Goal: Task Accomplishment & Management: Complete application form

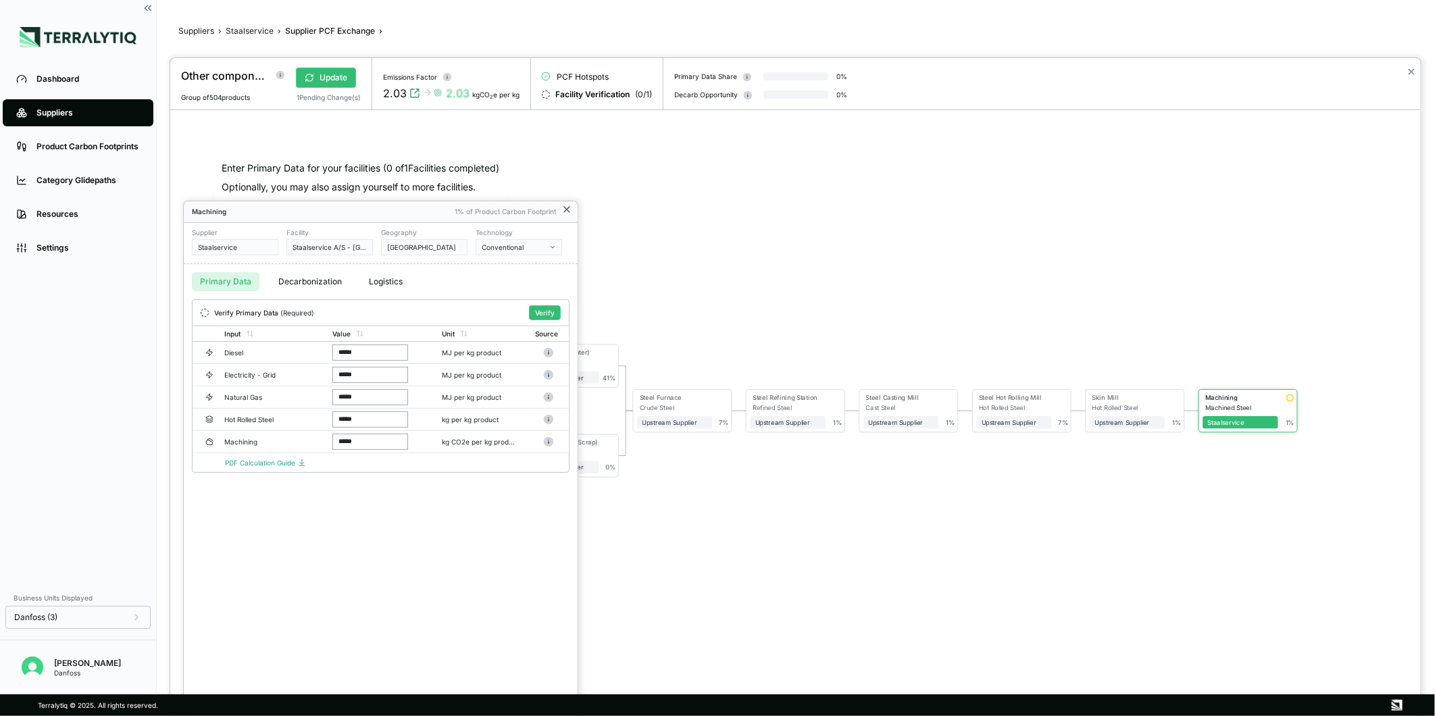
click at [567, 210] on icon at bounding box center [566, 209] width 5 height 5
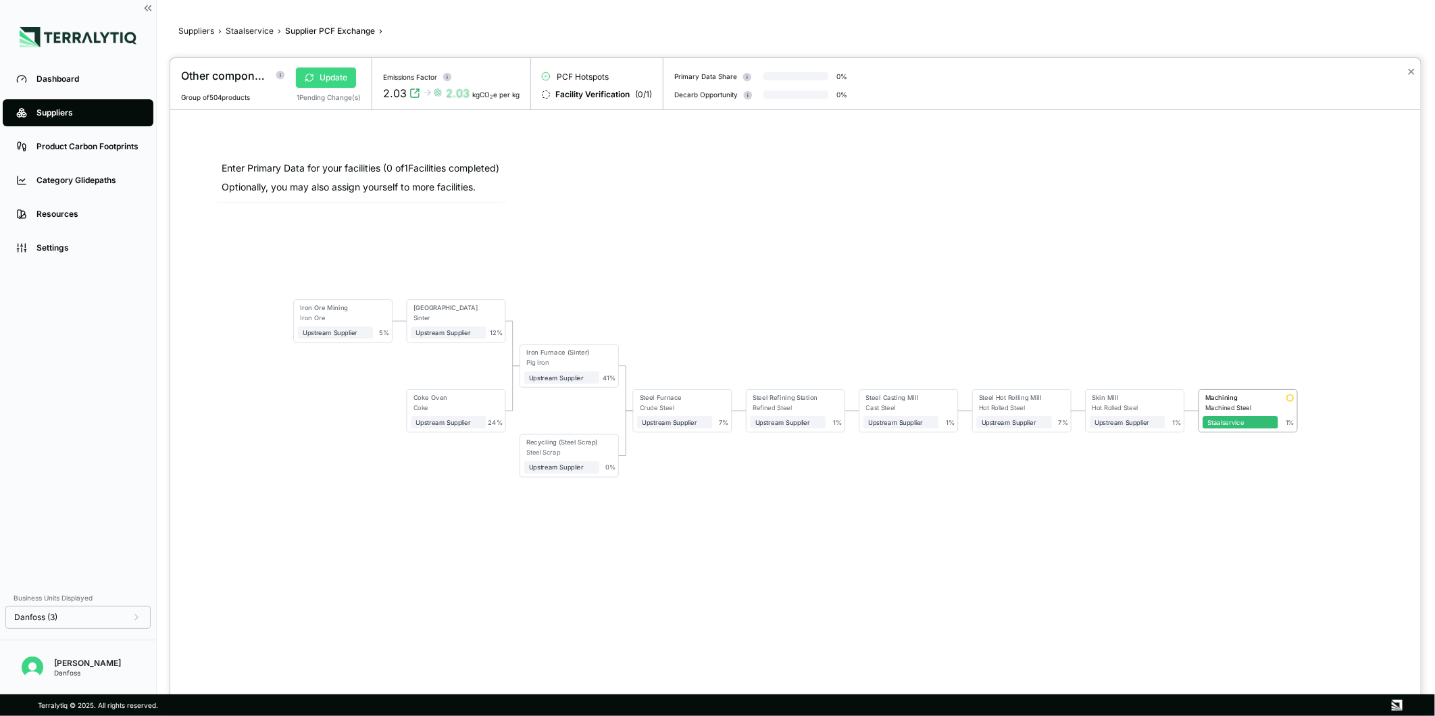
click at [336, 79] on button "Update" at bounding box center [326, 78] width 60 height 20
click at [1414, 69] on button "✕" at bounding box center [1411, 72] width 9 height 16
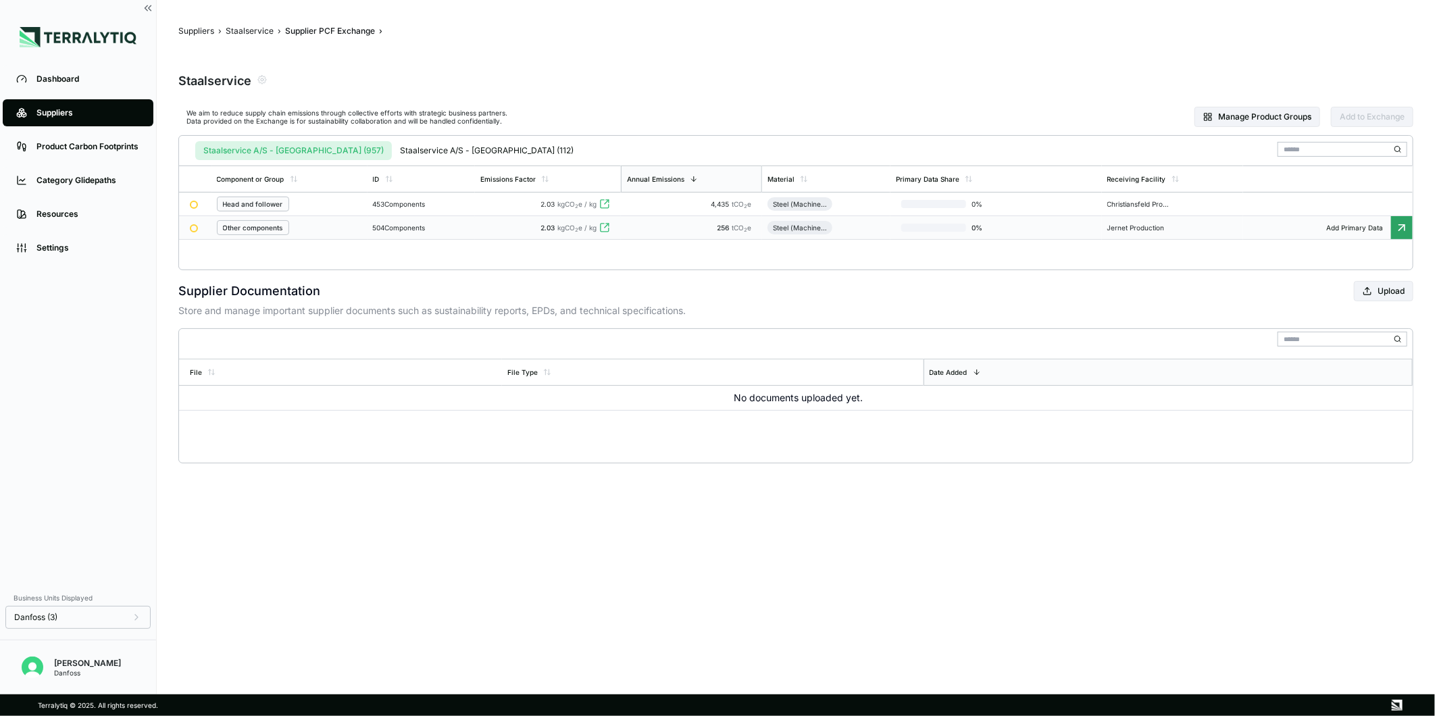
click at [565, 233] on td "2.03 kgCO 2 e / kg" at bounding box center [548, 228] width 146 height 24
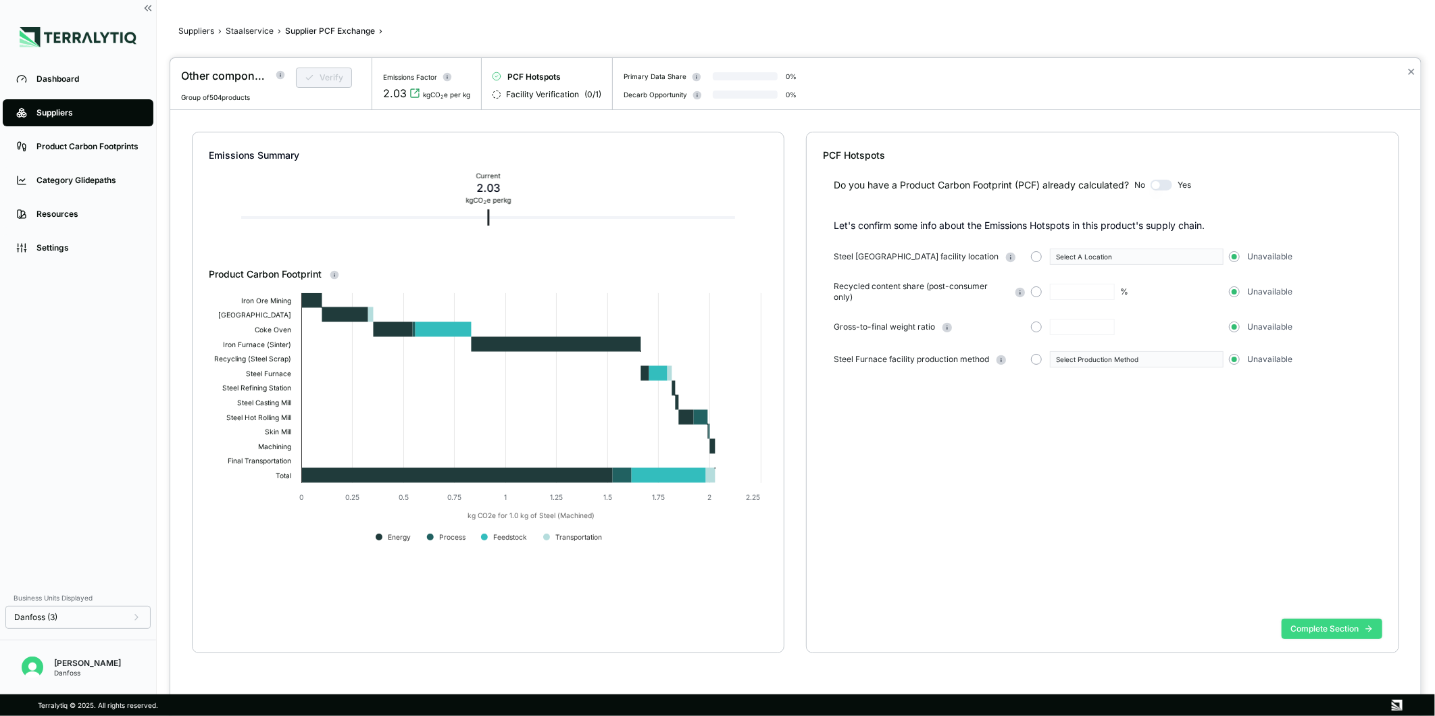
click at [1349, 624] on button "Complete Section" at bounding box center [1332, 629] width 101 height 20
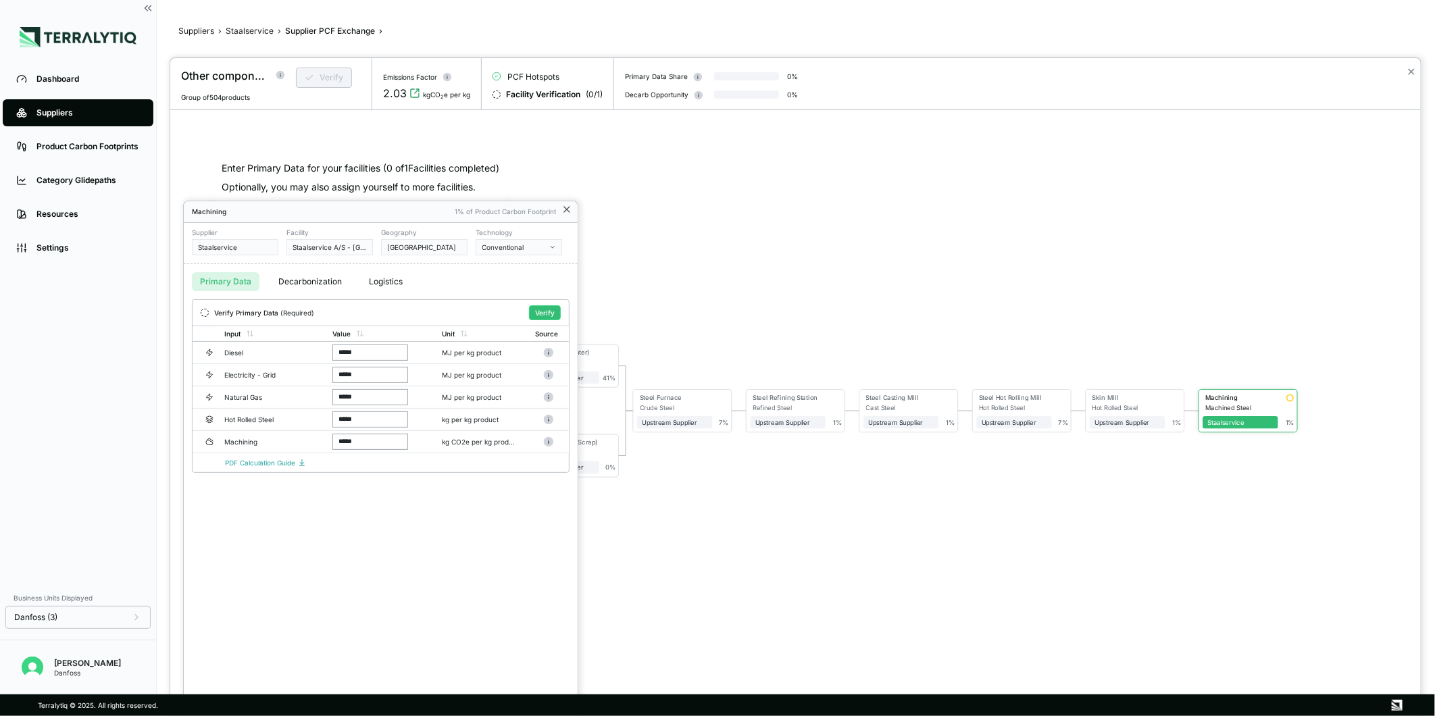
click at [569, 207] on icon at bounding box center [566, 209] width 5 height 5
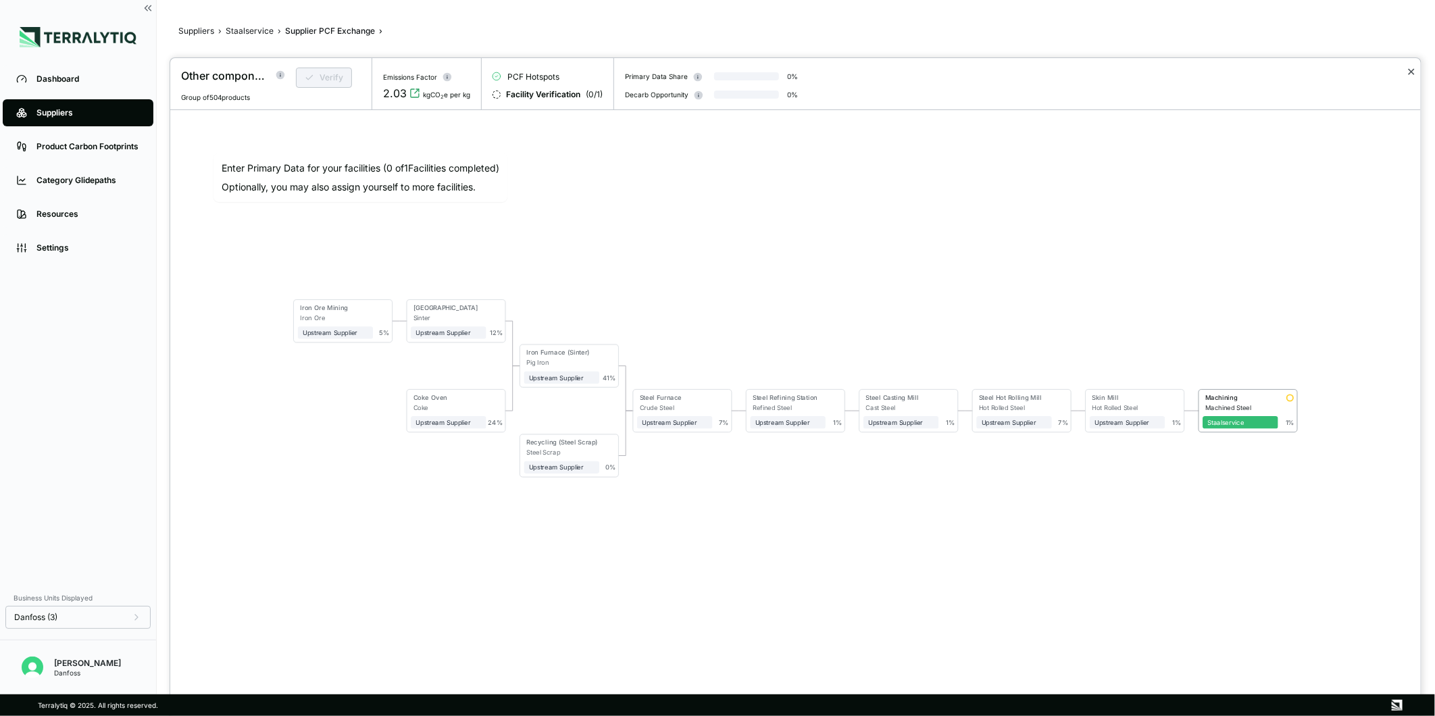
click at [1409, 73] on button "✕" at bounding box center [1411, 72] width 9 height 16
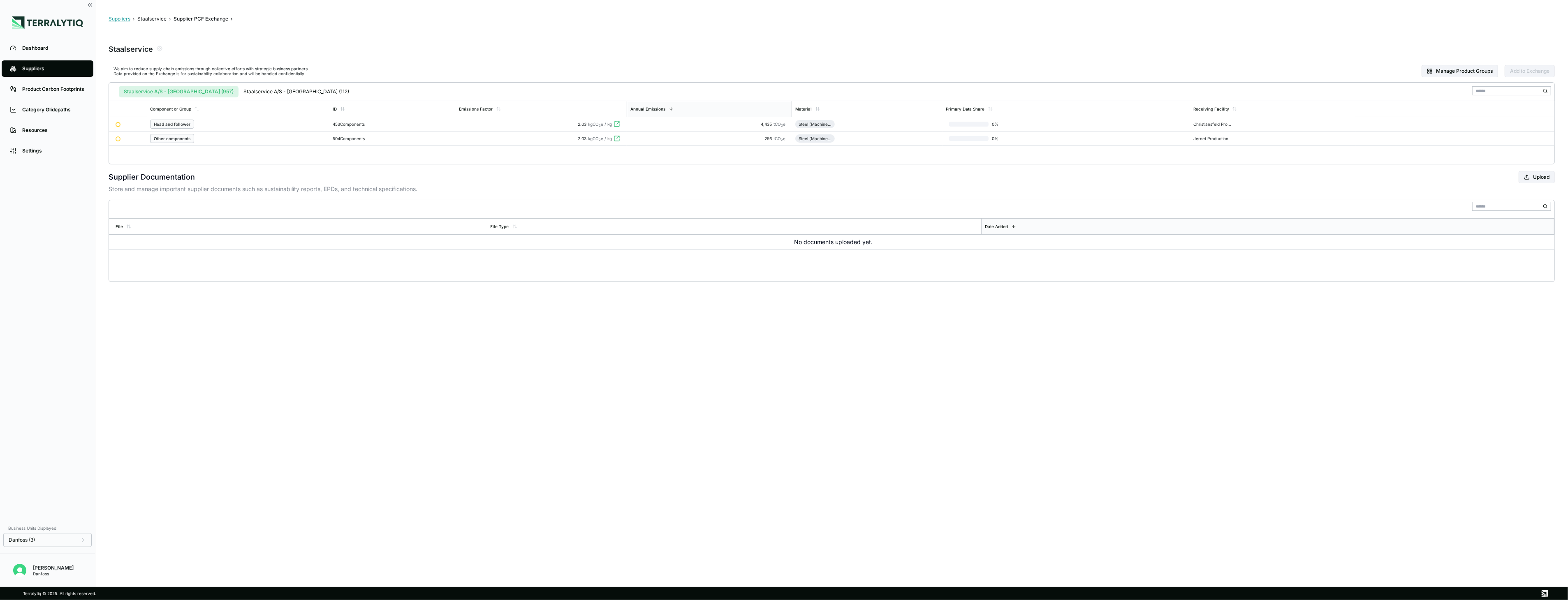
click at [113, 18] on button "Suppliers" at bounding box center [119, 19] width 22 height 7
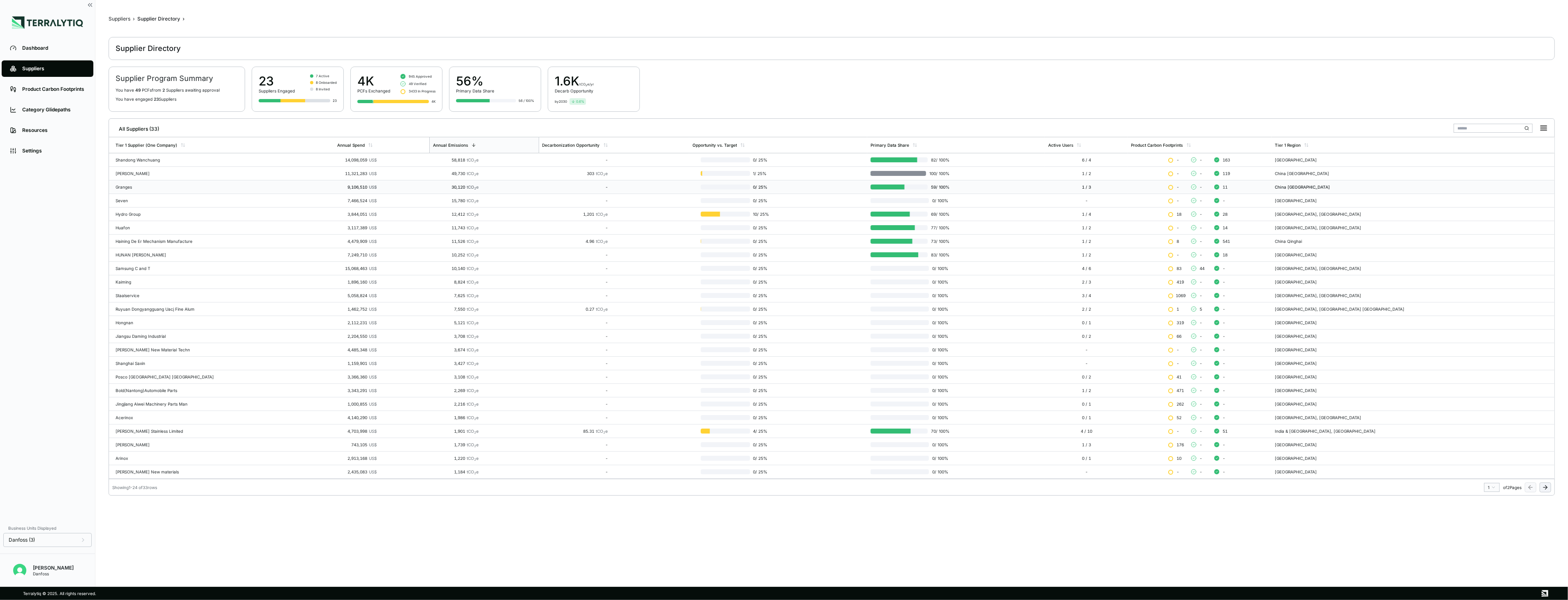
click at [138, 186] on div "Granges" at bounding box center [223, 187] width 215 height 5
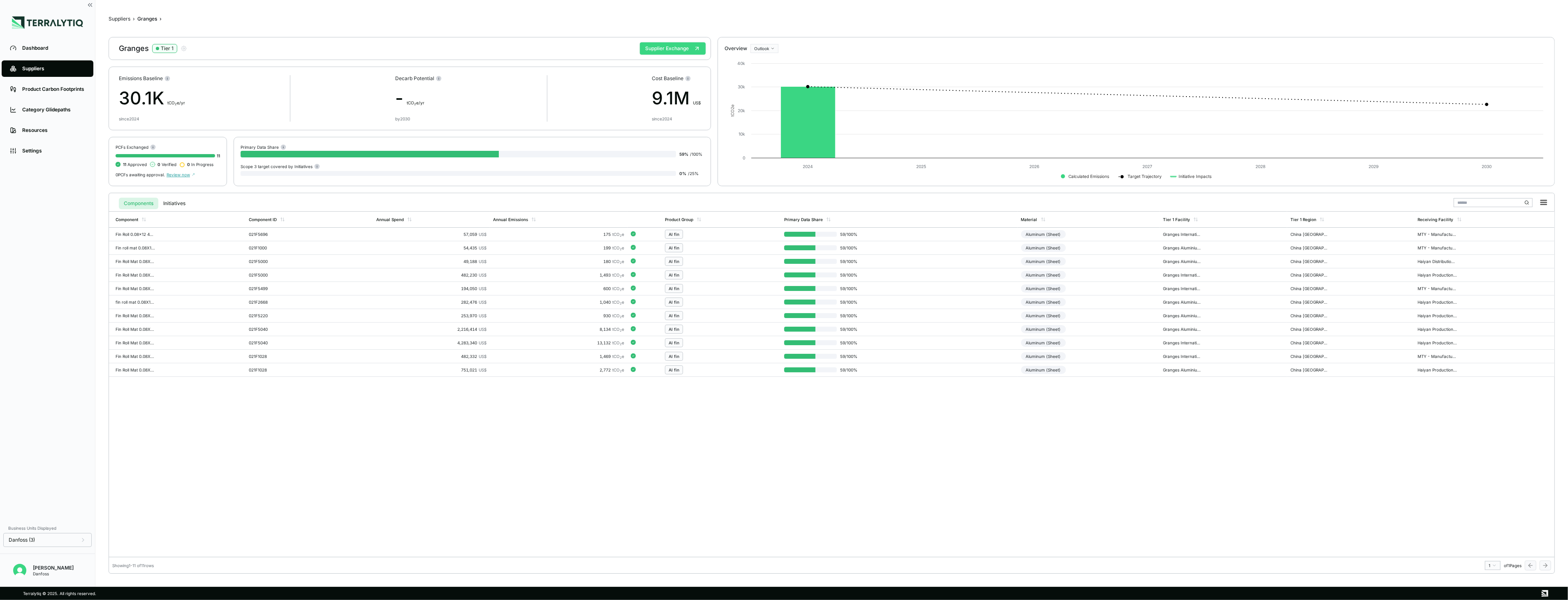
click at [680, 46] on button "Supplier Exchange" at bounding box center [673, 49] width 66 height 12
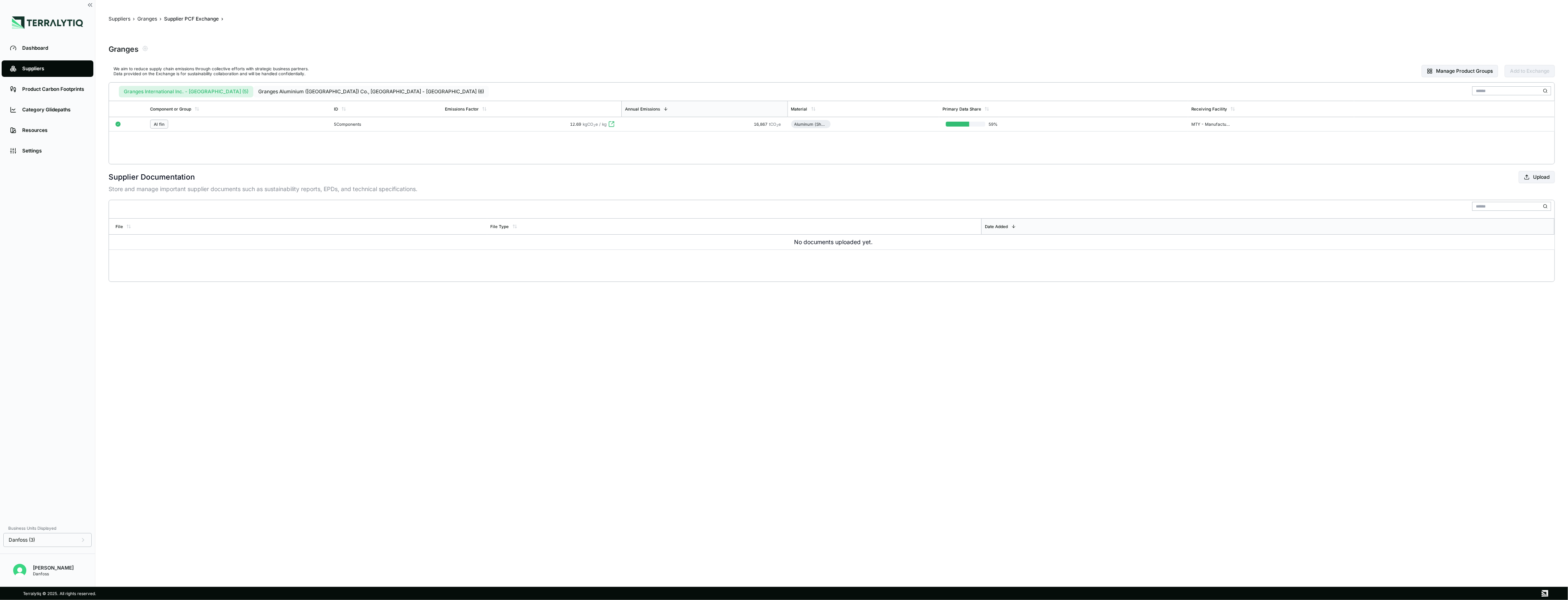
click at [305, 93] on button "Granges Aluminium ([GEOGRAPHIC_DATA]) Co., [GEOGRAPHIC_DATA] - [GEOGRAPHIC_DATA…" at bounding box center [371, 91] width 236 height 12
click at [188, 91] on button "Granges International Inc. - [GEOGRAPHIC_DATA] (5)" at bounding box center [185, 91] width 133 height 12
click at [229, 122] on div "Al fin" at bounding box center [239, 124] width 177 height 9
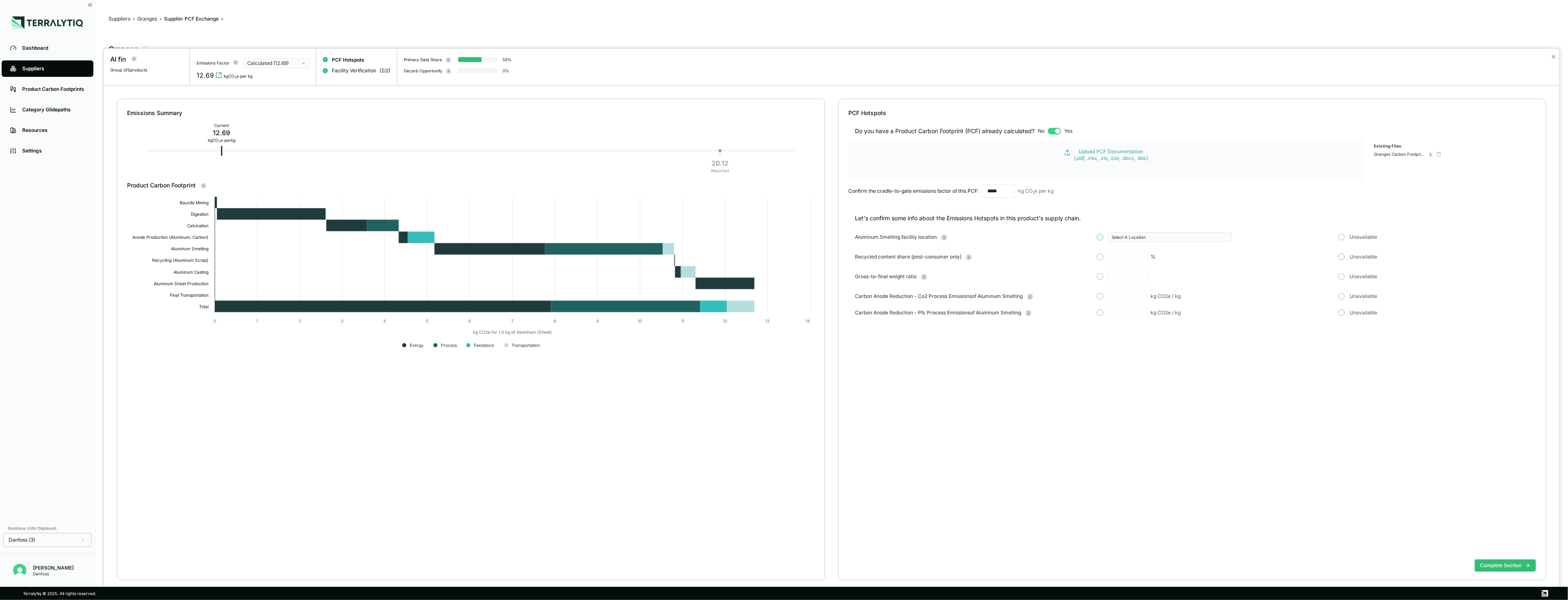
click at [873, 239] on button "button" at bounding box center [1100, 237] width 7 height 7
click at [873, 237] on div "Select A Location" at bounding box center [1167, 237] width 110 height 5
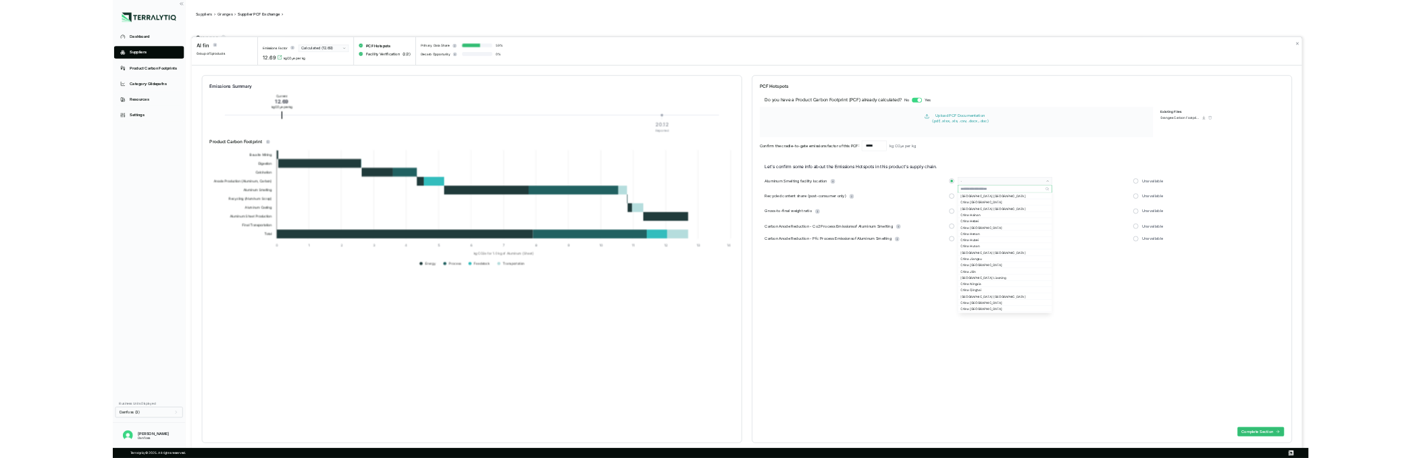
scroll to position [1122, 0]
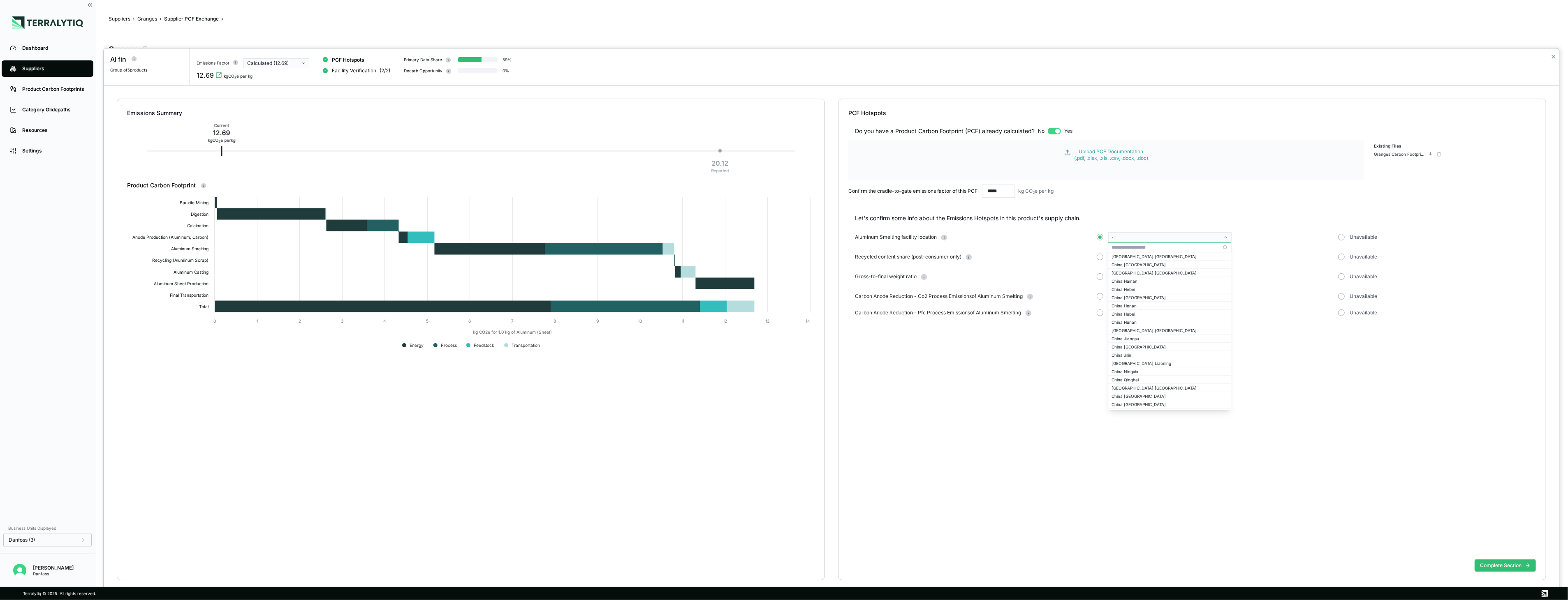
click at [760, 41] on div at bounding box center [784, 300] width 1568 height 600
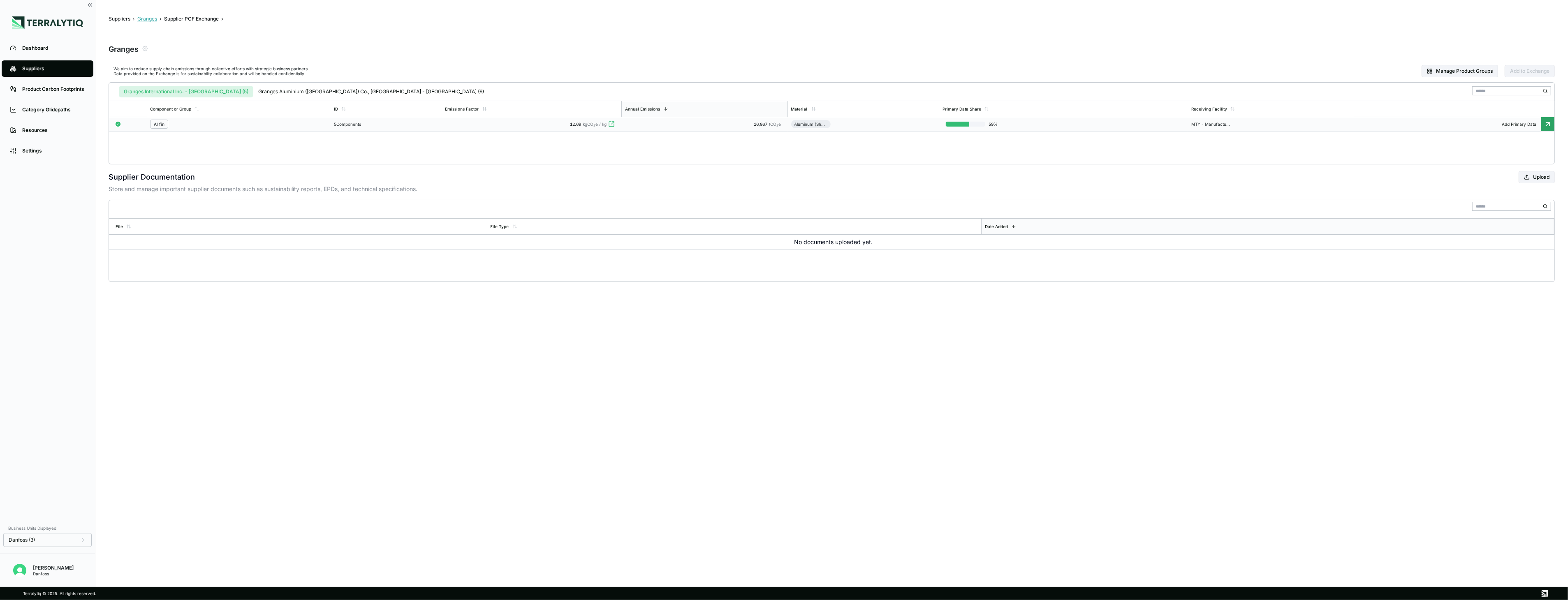
click at [147, 21] on button "Granges" at bounding box center [147, 19] width 19 height 7
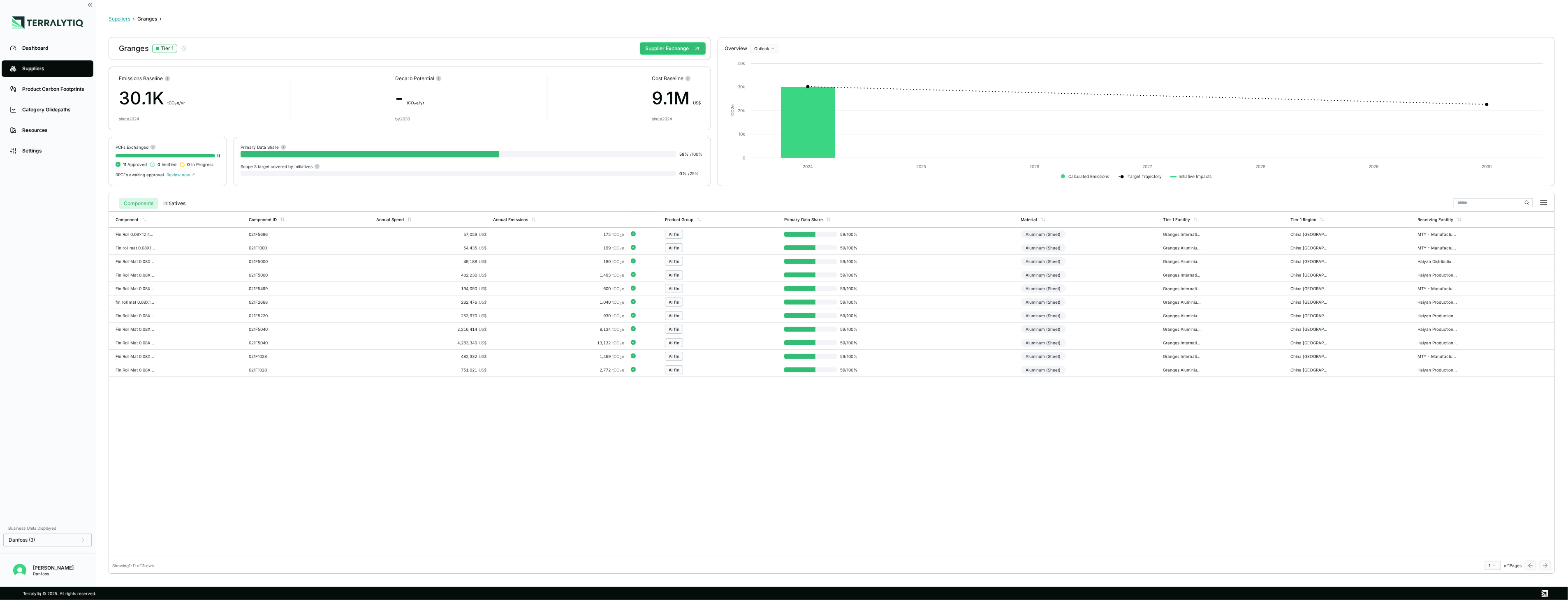
click at [125, 16] on button "Suppliers" at bounding box center [119, 19] width 22 height 7
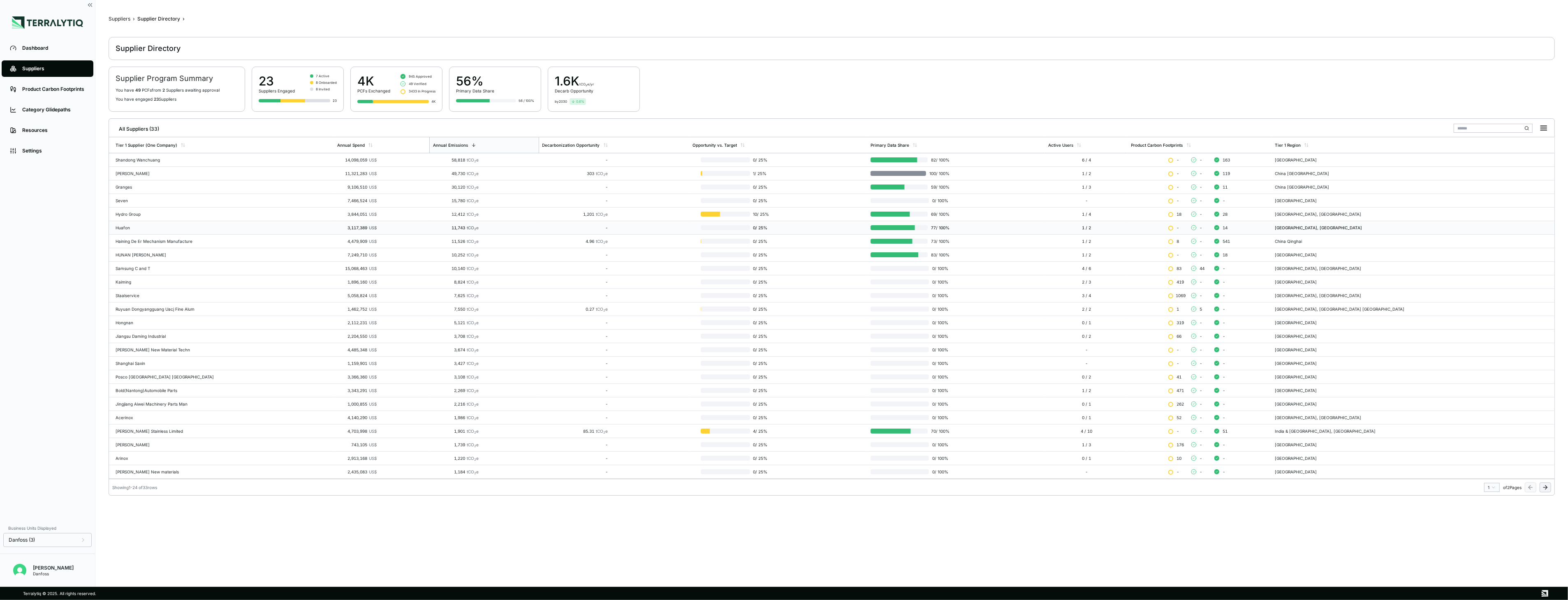
click at [156, 226] on div "Huafon" at bounding box center [223, 228] width 215 height 5
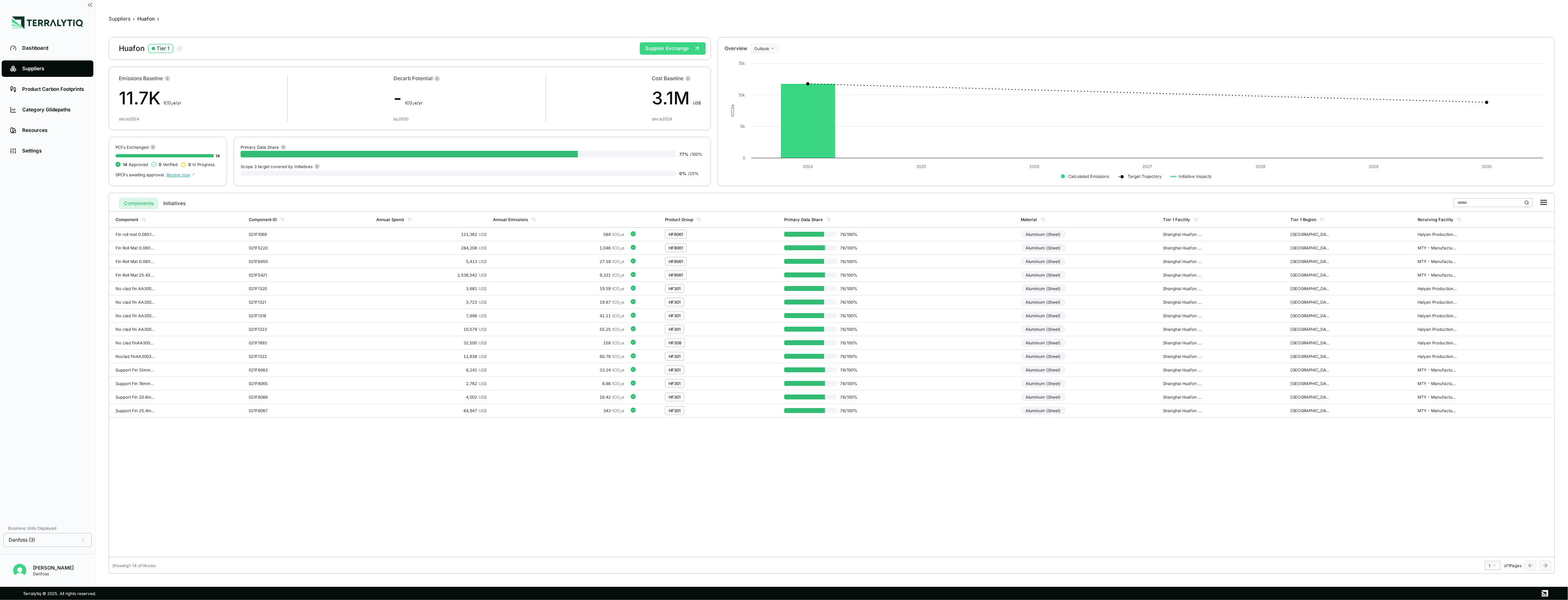
click at [684, 50] on button "Supplier Exchange" at bounding box center [673, 49] width 66 height 12
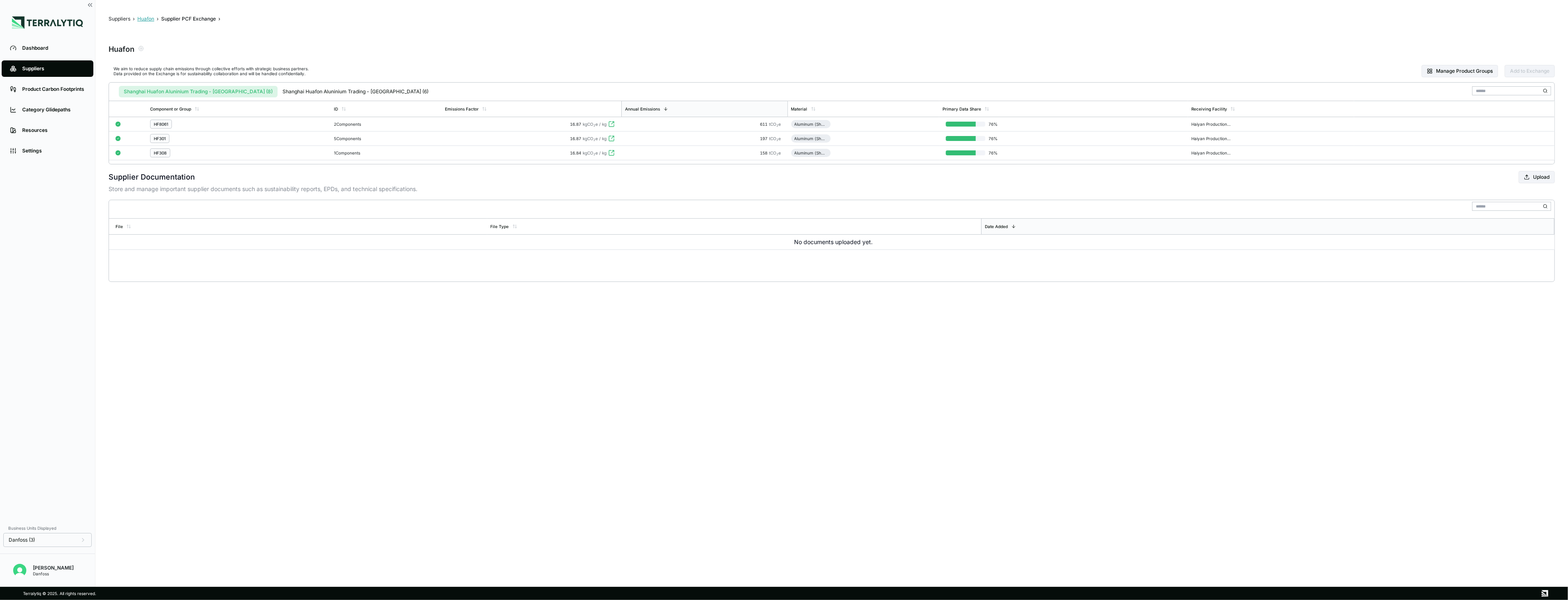
click at [151, 18] on button "Huafon" at bounding box center [146, 19] width 17 height 7
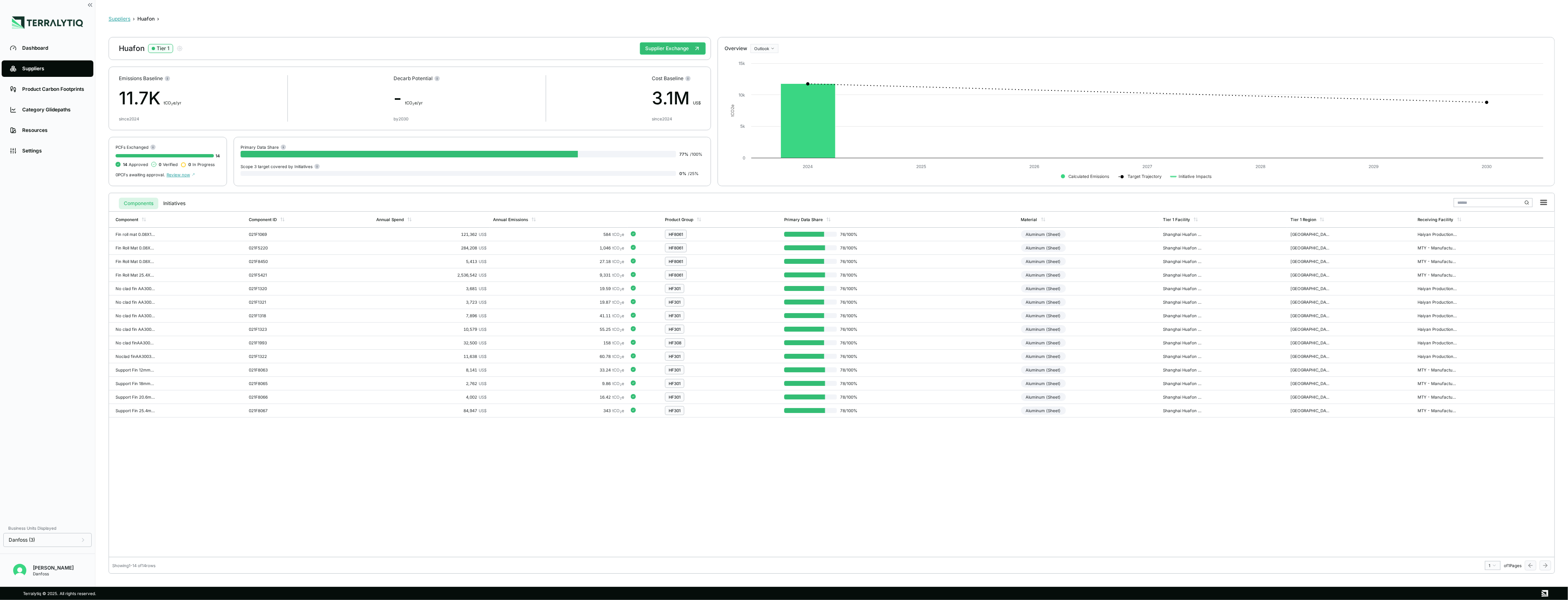
click at [127, 18] on button "Suppliers" at bounding box center [119, 19] width 22 height 7
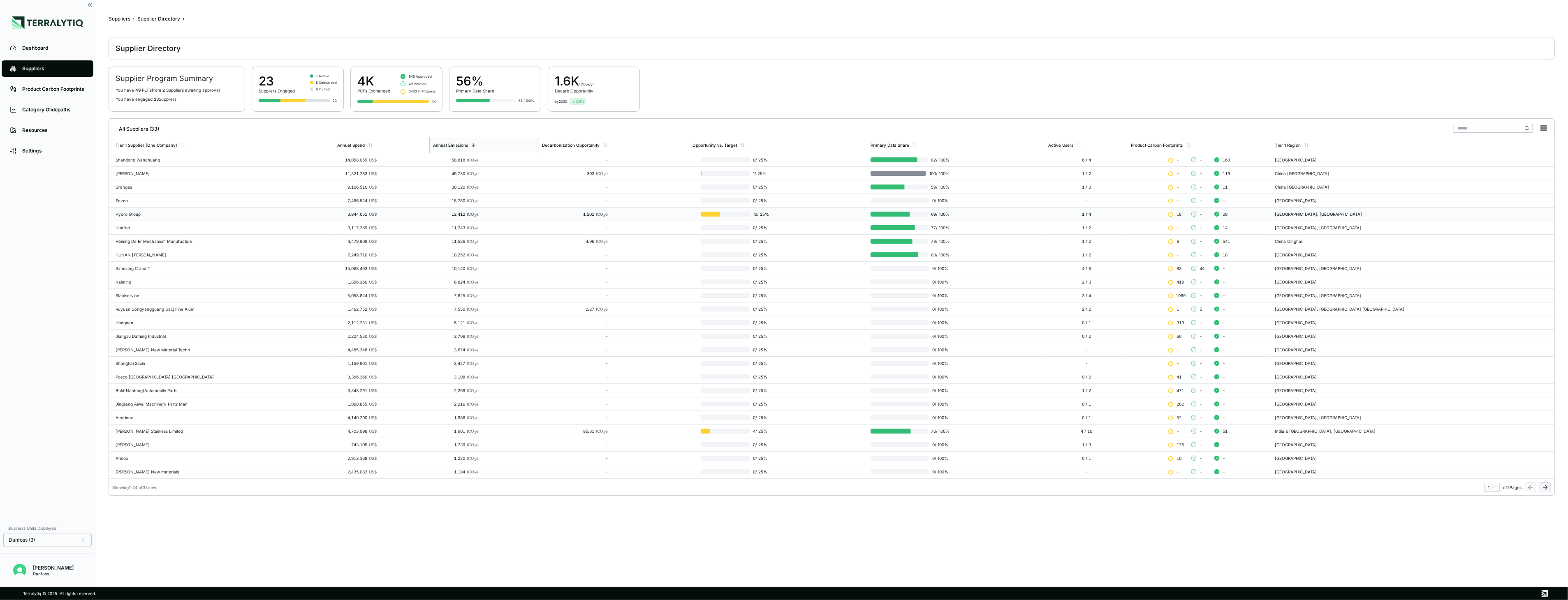
click at [142, 218] on td "Hydro Group" at bounding box center [222, 214] width 225 height 13
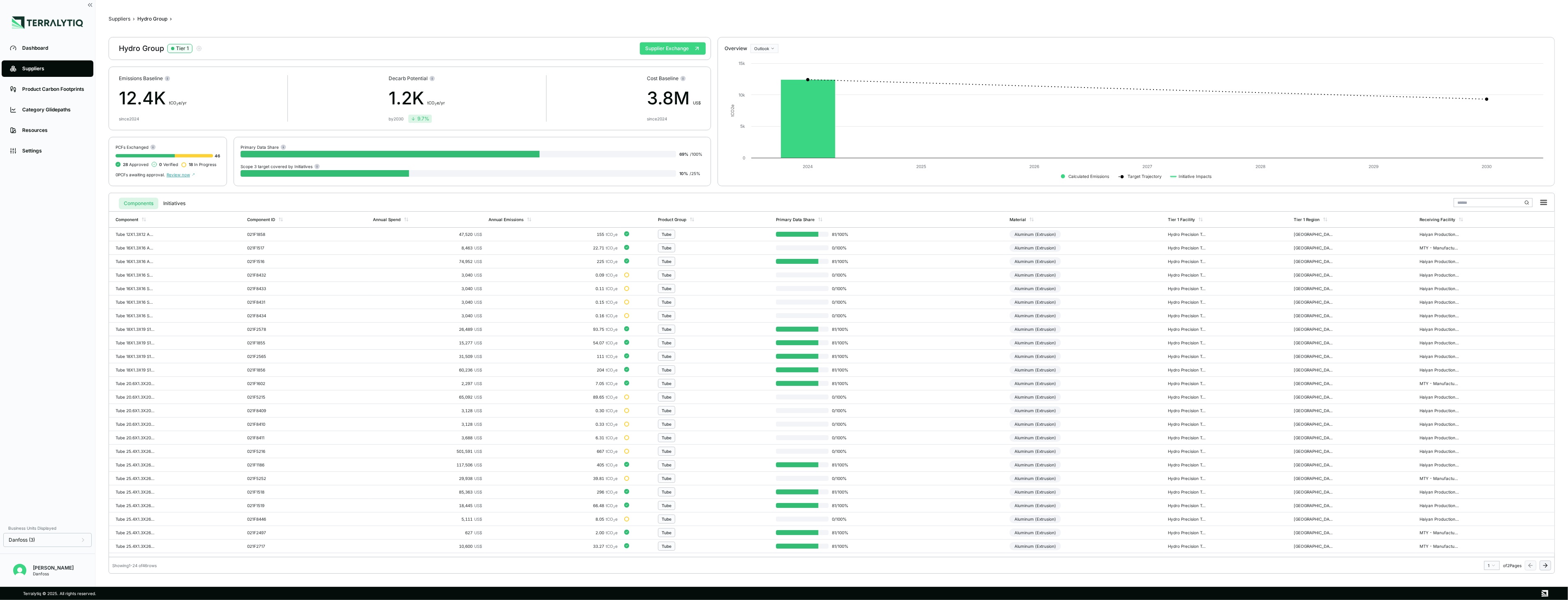
click at [695, 54] on button "Supplier Exchange" at bounding box center [673, 49] width 66 height 12
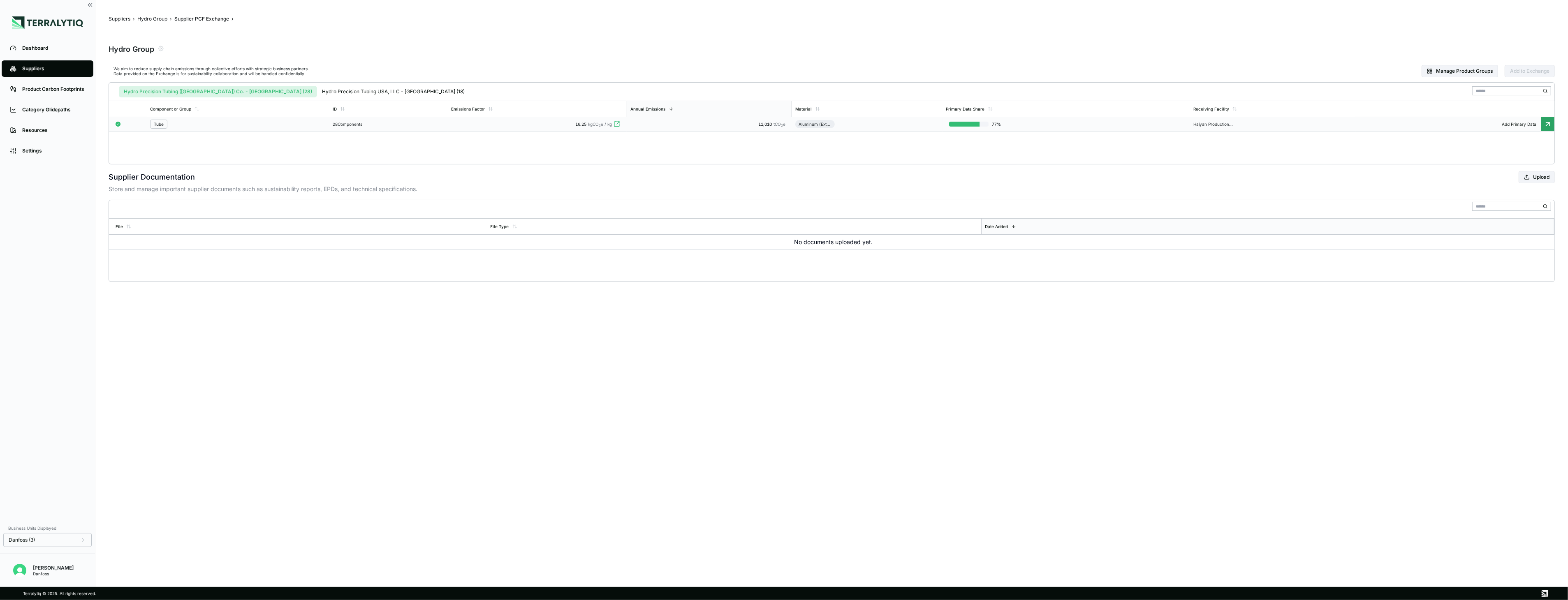
click at [401, 128] on td "28 Components" at bounding box center [388, 125] width 119 height 15
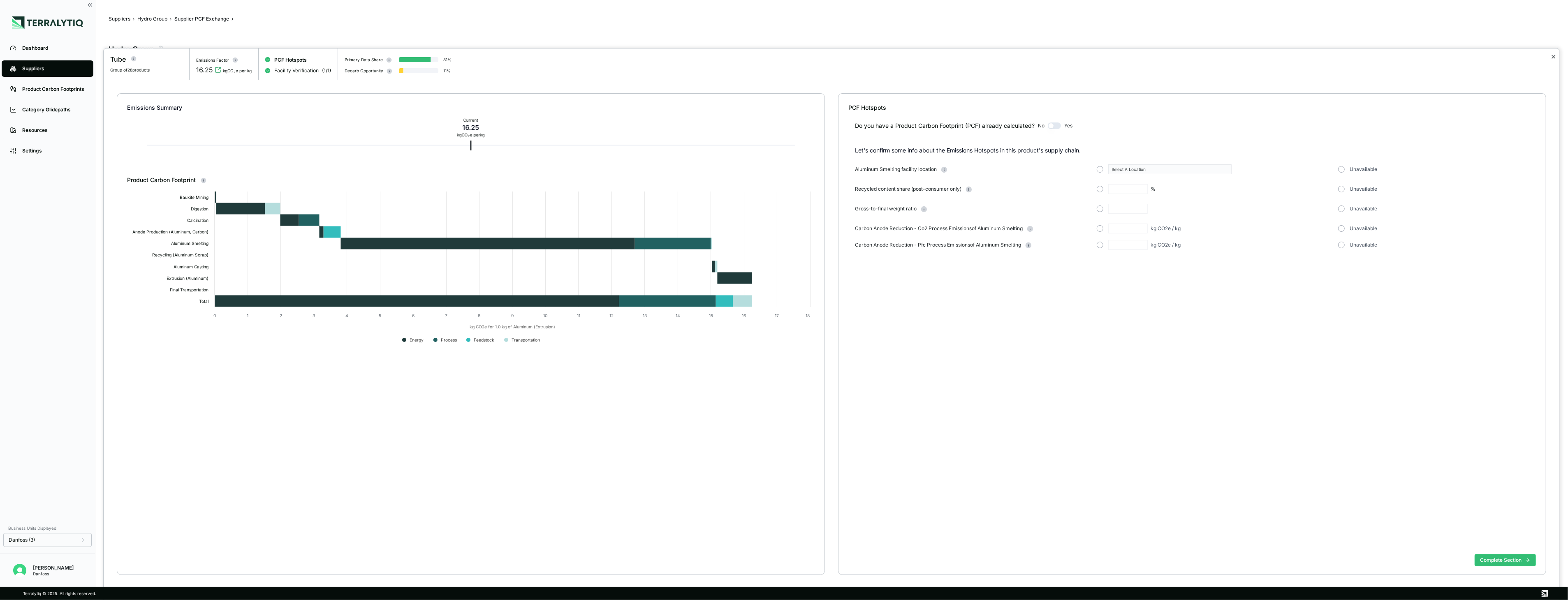
click at [873, 55] on button "✕" at bounding box center [1553, 57] width 5 height 10
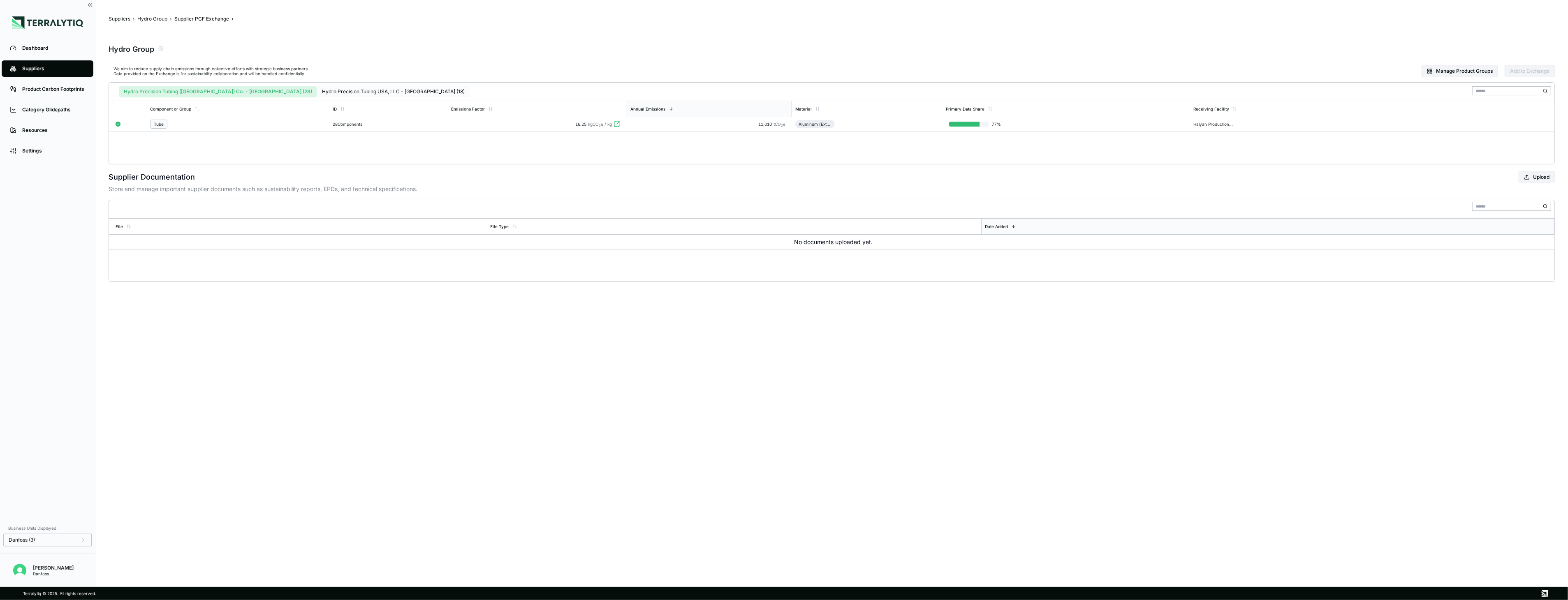
click at [389, 94] on button "Hydro Precision Tubing USA, LLC - [GEOGRAPHIC_DATA] (18)" at bounding box center [393, 91] width 153 height 12
click at [262, 121] on div "Tube" at bounding box center [239, 124] width 177 height 9
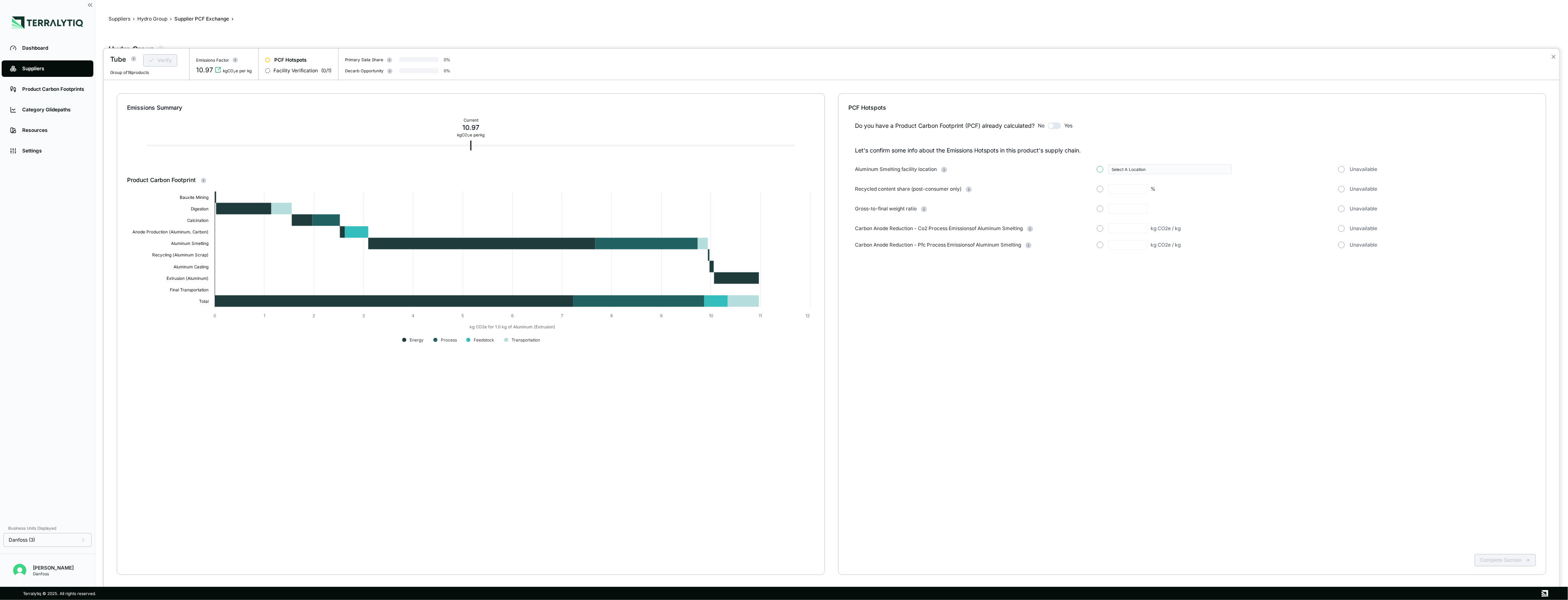
click at [873, 170] on button "button" at bounding box center [1100, 169] width 7 height 7
click at [873, 172] on button "Select A Location" at bounding box center [1170, 169] width 124 height 10
click at [873, 177] on input "text" at bounding box center [1169, 179] width 122 height 10
type input "***"
click at [873, 202] on div "United States Of America" at bounding box center [1169, 204] width 122 height 7
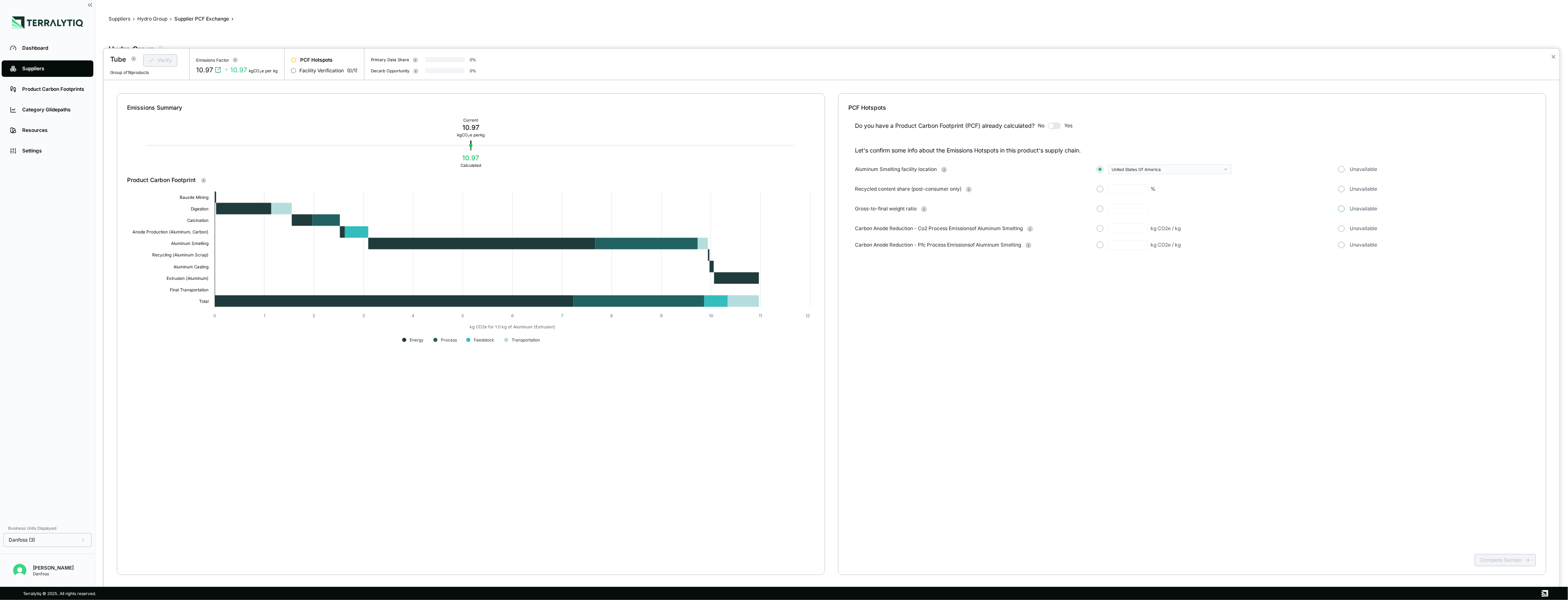
click at [873, 210] on button "button" at bounding box center [1341, 209] width 7 height 7
click at [873, 226] on button "button" at bounding box center [1341, 228] width 7 height 7
click at [873, 190] on button "button" at bounding box center [1341, 189] width 7 height 7
click at [873, 435] on button "Complete Section" at bounding box center [1505, 560] width 61 height 12
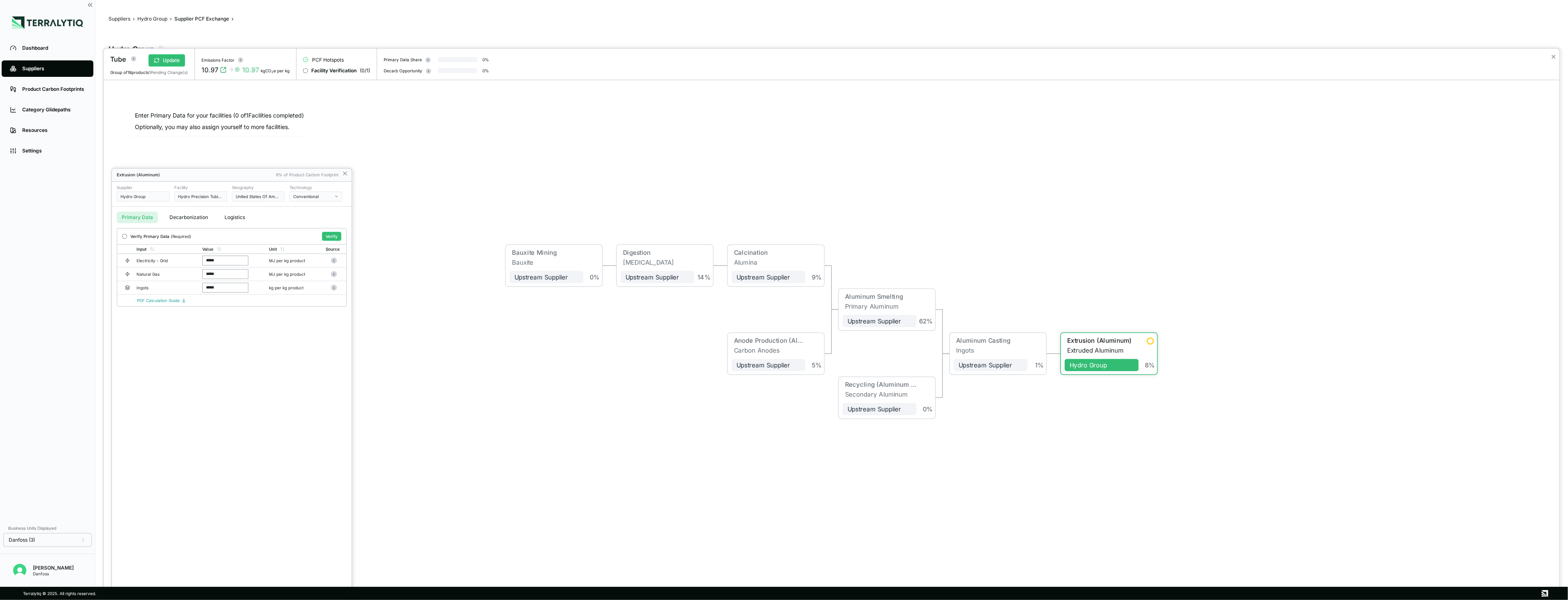
click at [159, 61] on div at bounding box center [831, 324] width 1456 height 552
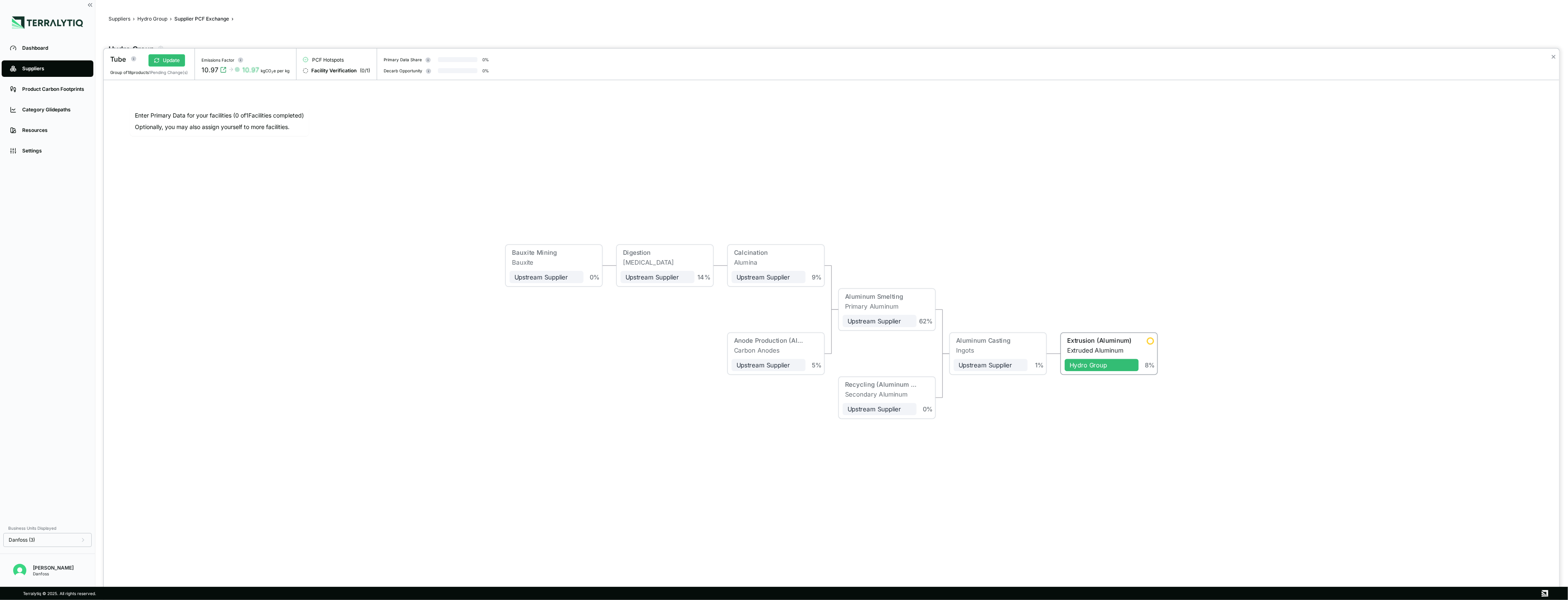
click at [156, 61] on icon at bounding box center [155, 62] width 1 height 1
click at [873, 346] on div "Extrusion (Aluminum)" at bounding box center [1099, 342] width 69 height 10
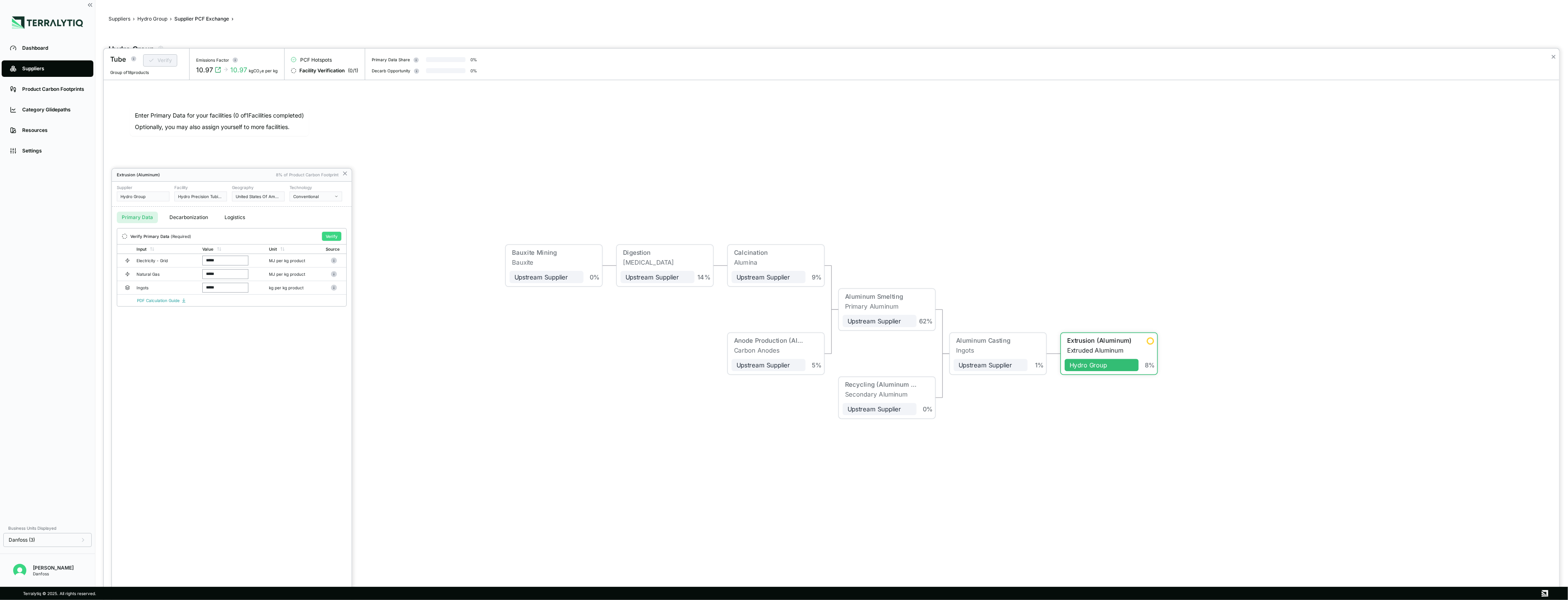
click at [326, 234] on button "Verify" at bounding box center [332, 236] width 19 height 9
click at [172, 60] on div at bounding box center [831, 324] width 1456 height 552
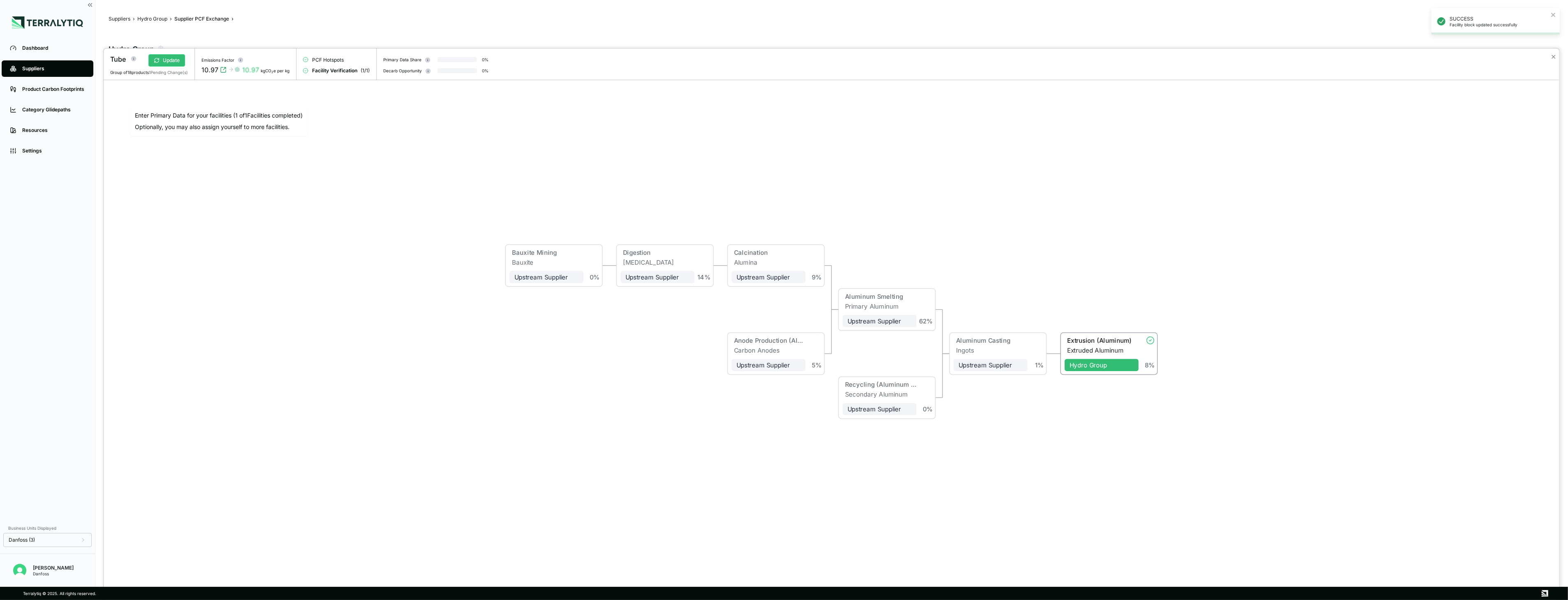
click at [172, 60] on button "Update" at bounding box center [167, 60] width 37 height 12
click at [873, 59] on button "✕" at bounding box center [1553, 57] width 5 height 10
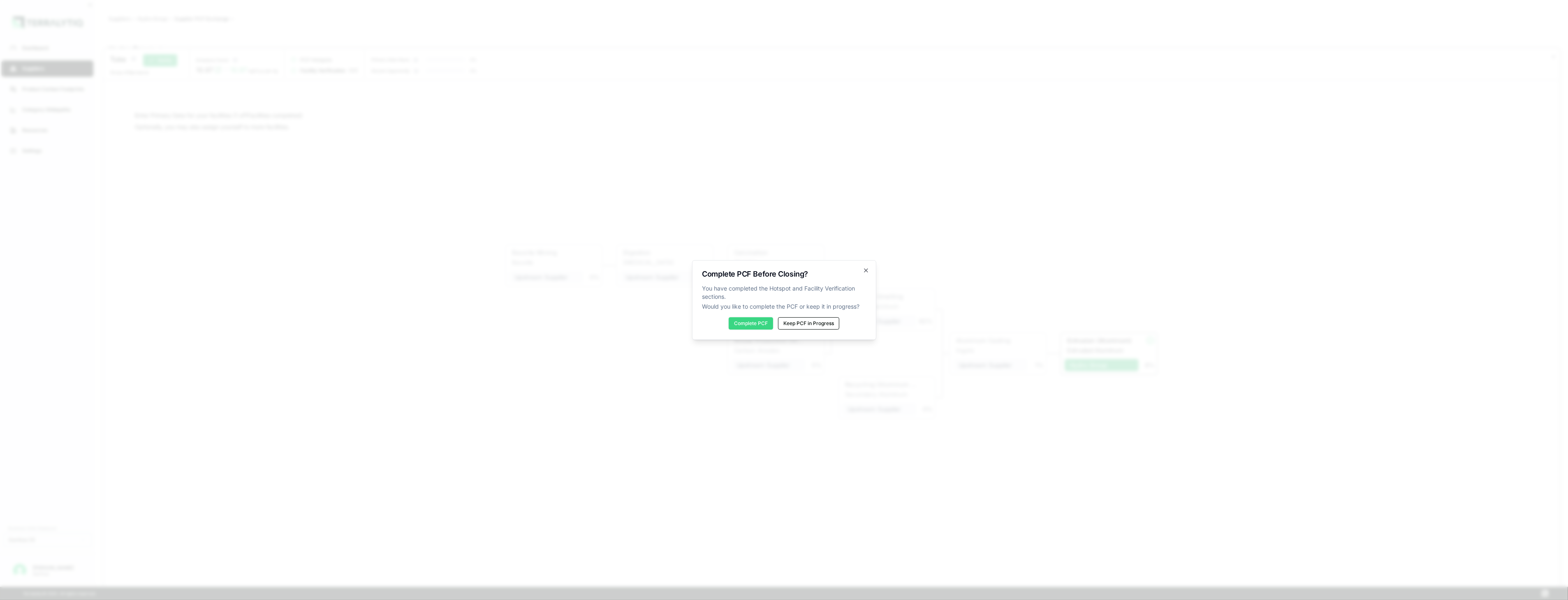
click at [758, 323] on button "Complete PCF" at bounding box center [751, 324] width 44 height 12
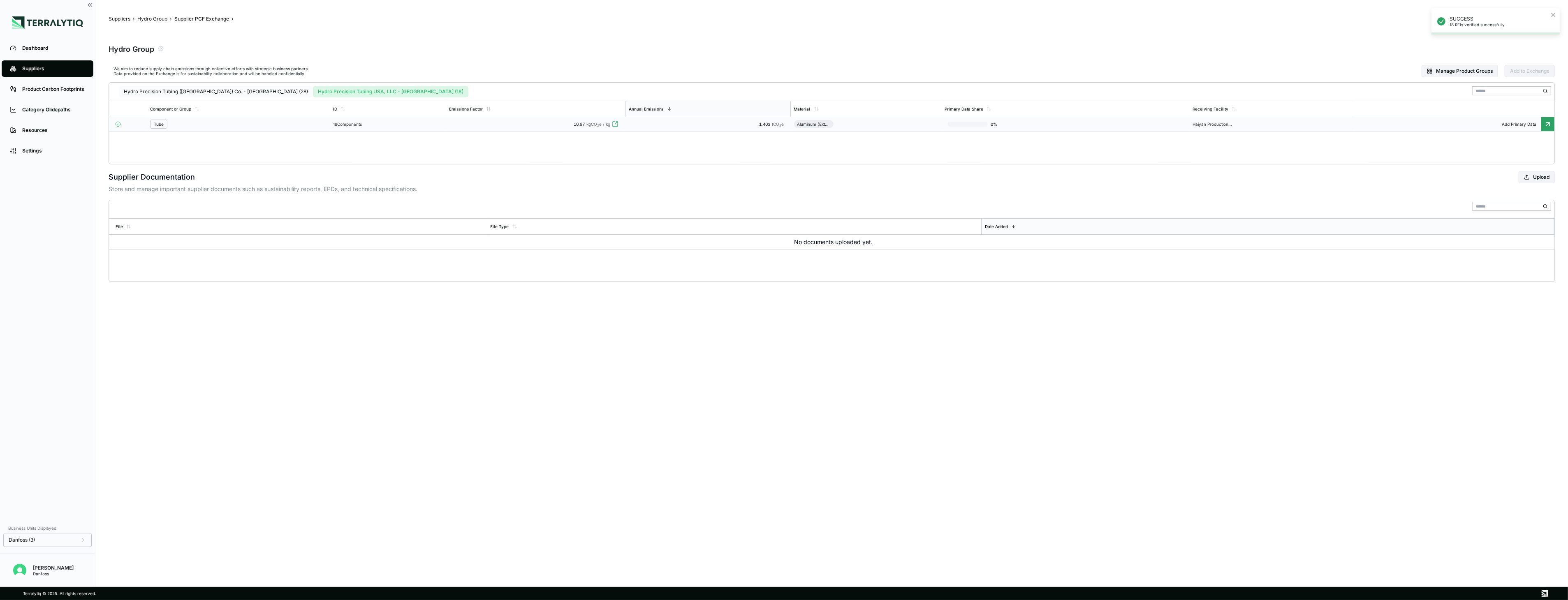
click at [222, 91] on button "Hydro Precision Tubing ([GEOGRAPHIC_DATA]) Co. - [GEOGRAPHIC_DATA] (28)" at bounding box center [215, 91] width 194 height 12
click at [317, 92] on button "Hydro Precision Tubing USA, LLC - [GEOGRAPHIC_DATA] (18)" at bounding box center [393, 91] width 153 height 12
click at [285, 120] on div "Tube" at bounding box center [239, 124] width 177 height 9
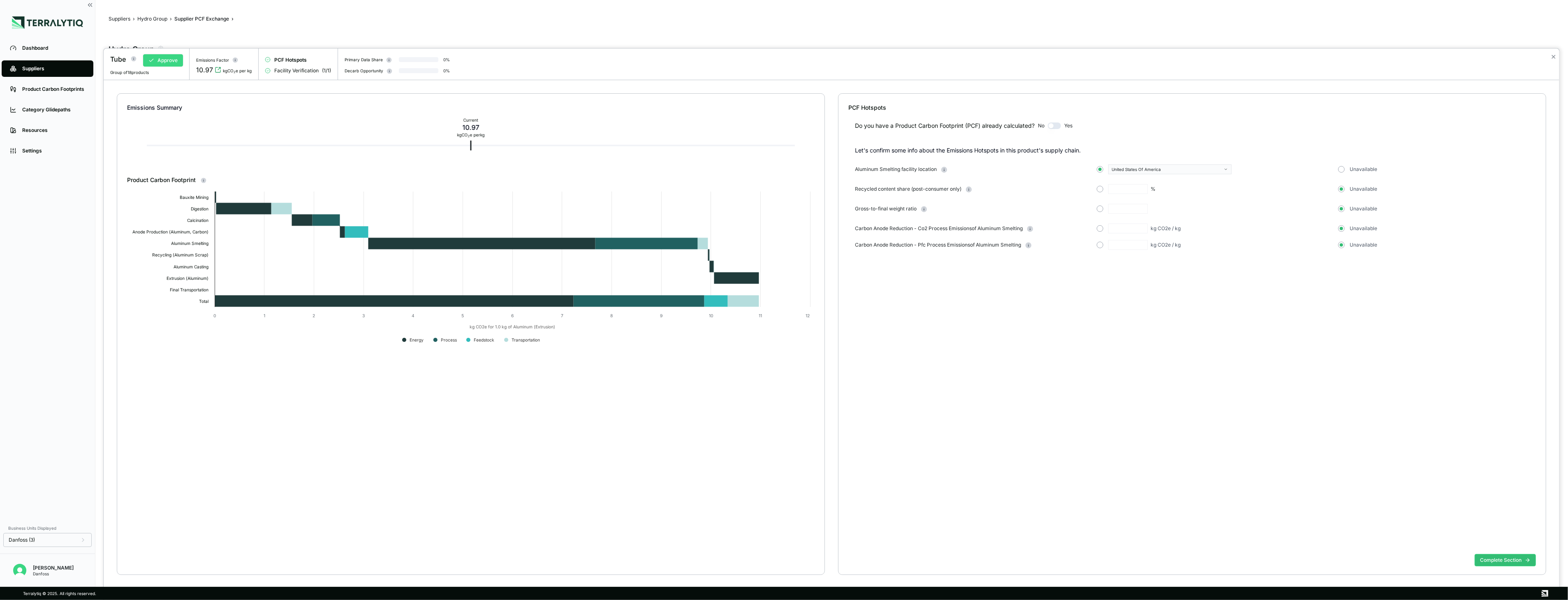
click at [167, 59] on button "Approve" at bounding box center [163, 60] width 40 height 12
click at [686, 43] on div at bounding box center [784, 300] width 1568 height 600
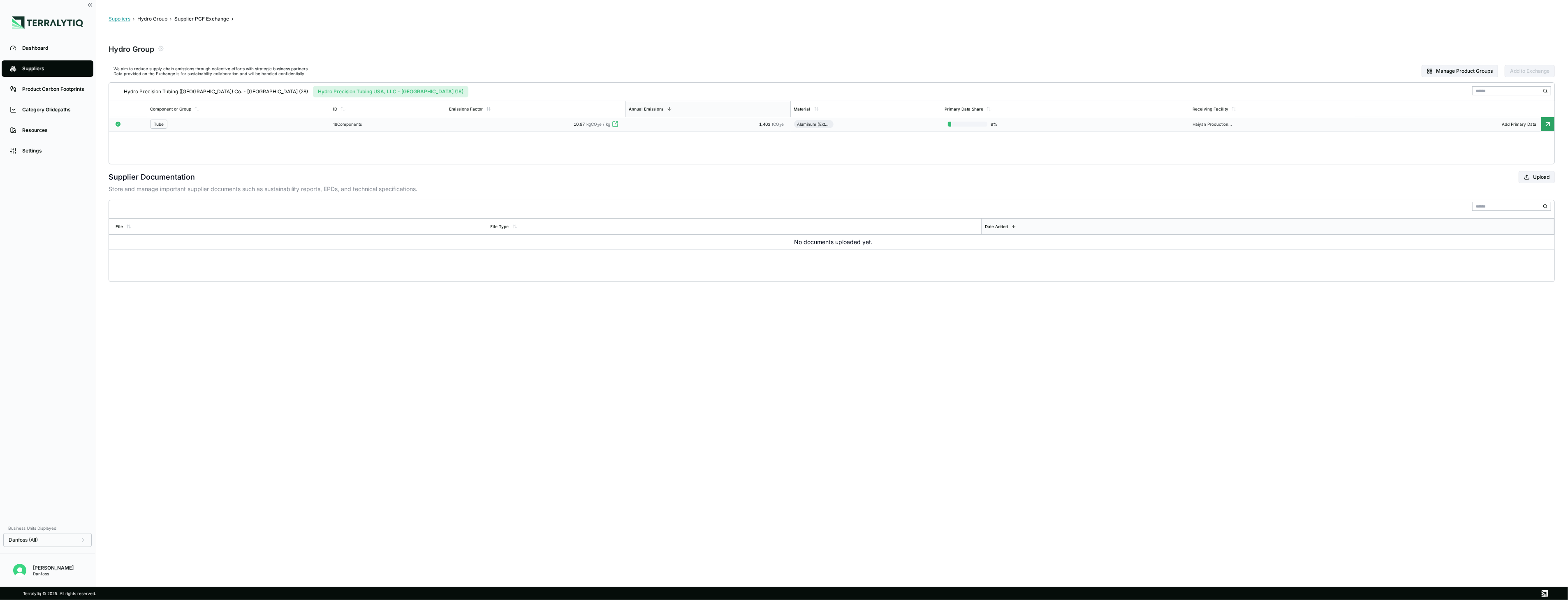
click at [124, 18] on button "Suppliers" at bounding box center [119, 19] width 22 height 7
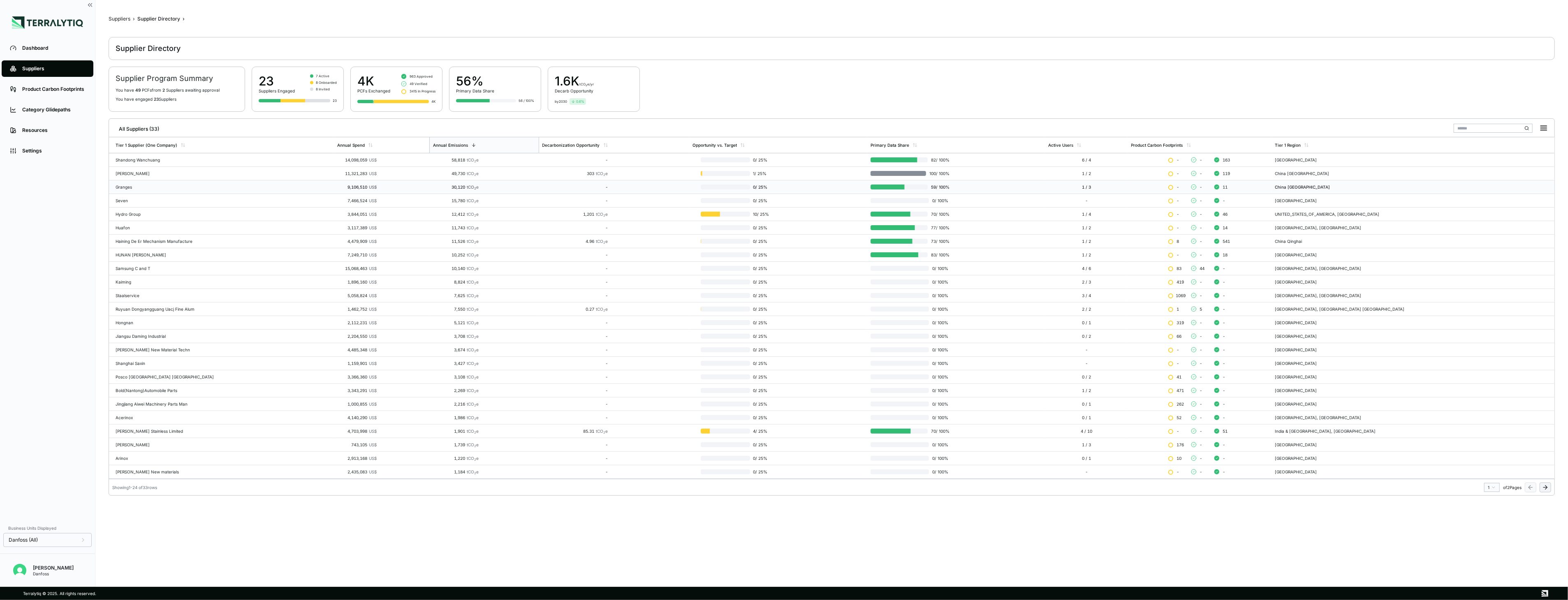
click at [196, 192] on td "Granges" at bounding box center [222, 187] width 225 height 13
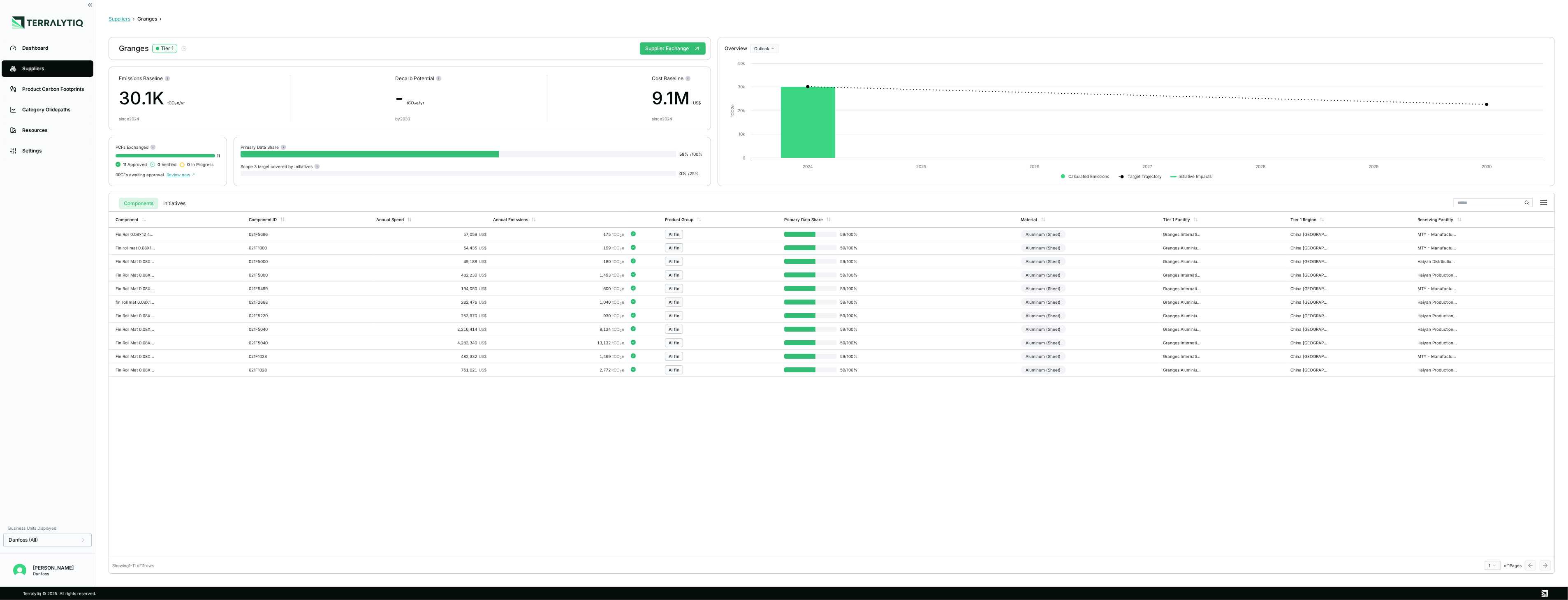
click at [128, 21] on button "Suppliers" at bounding box center [119, 19] width 22 height 7
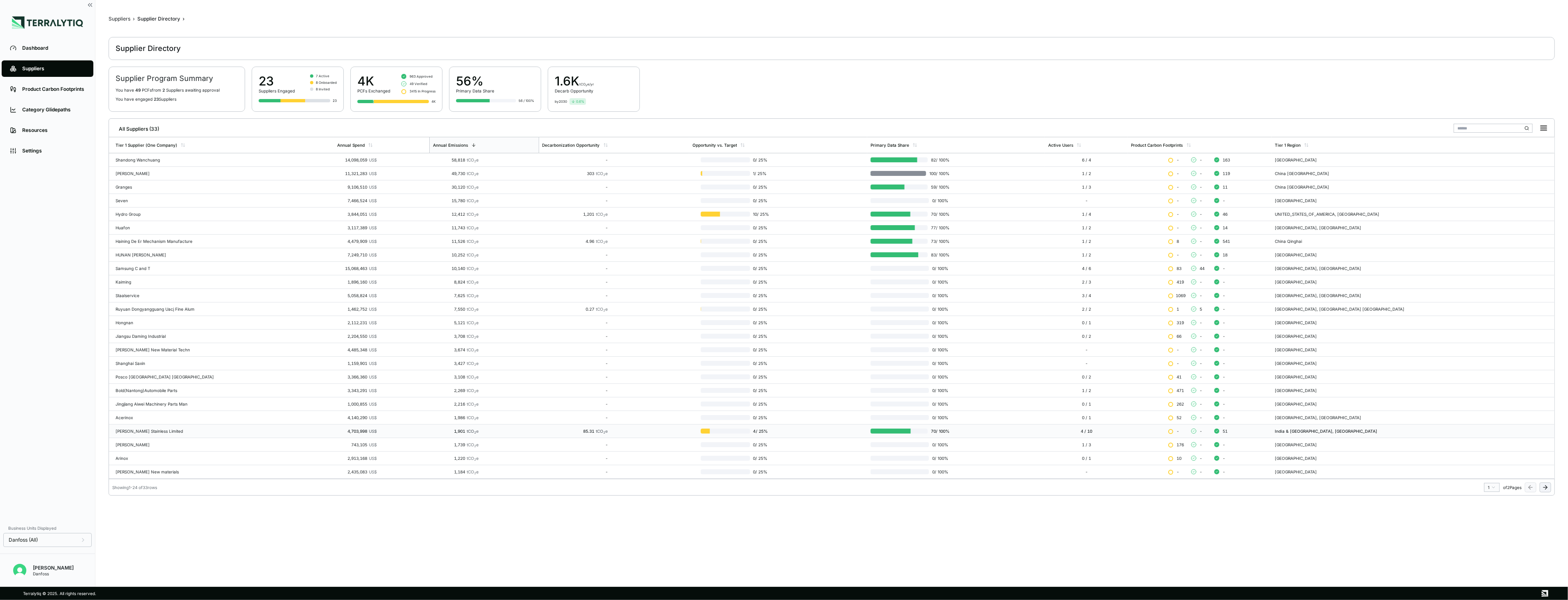
click at [189, 433] on div "[PERSON_NAME] Stainless Limited" at bounding box center [223, 431] width 215 height 5
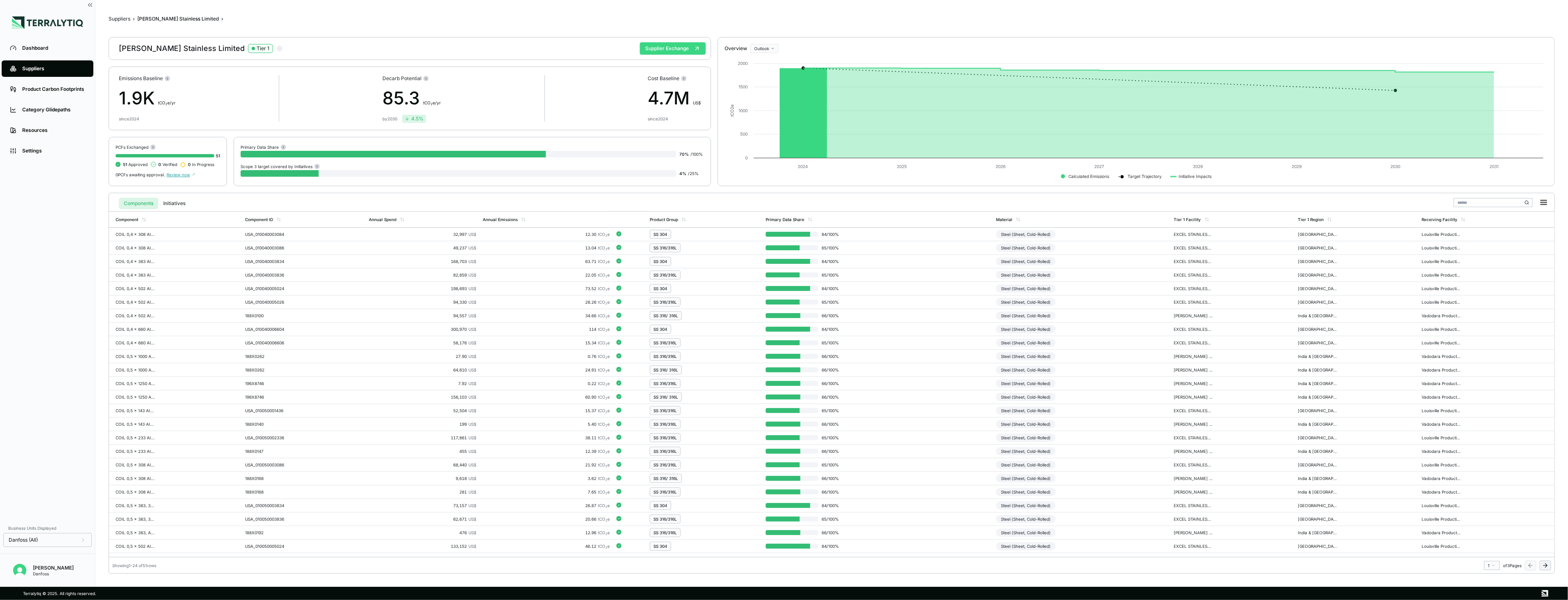
click at [668, 47] on button "Supplier Exchange" at bounding box center [673, 49] width 66 height 12
